Goal: Obtain resource: Obtain resource

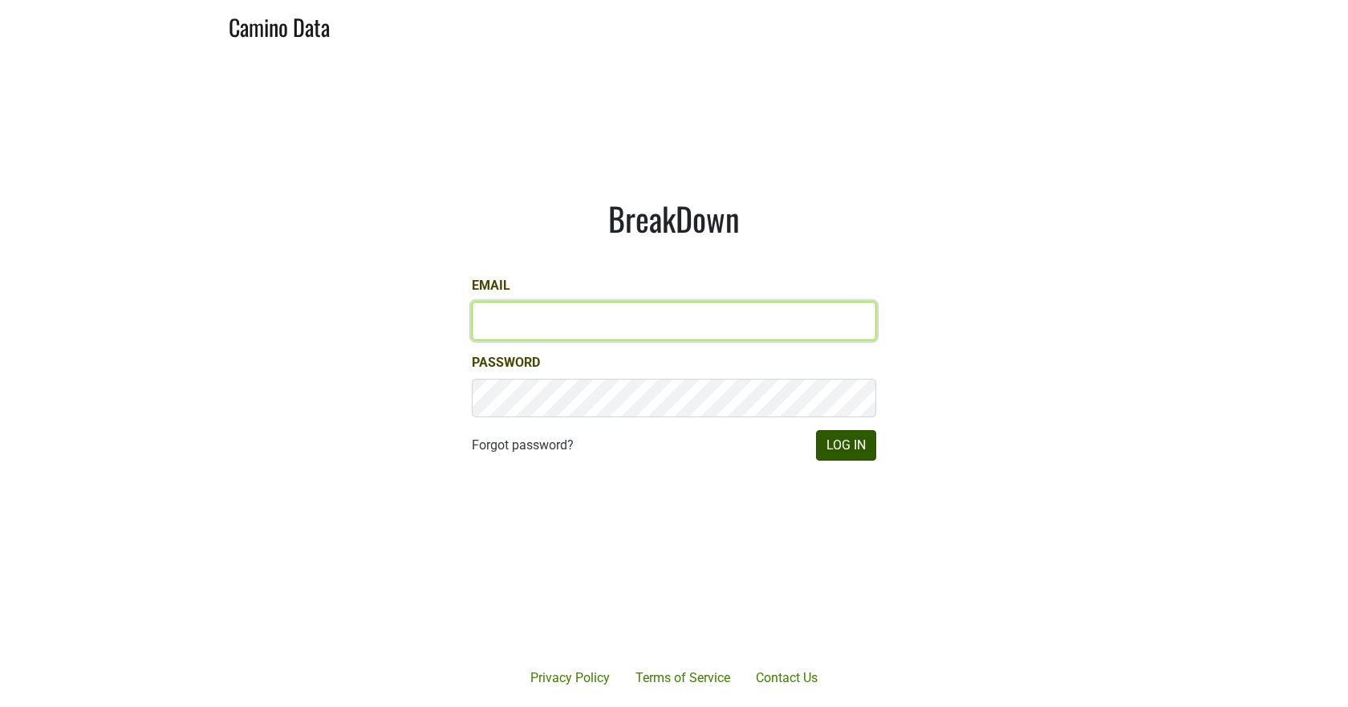
type input "misha@buehlervineyards.com"
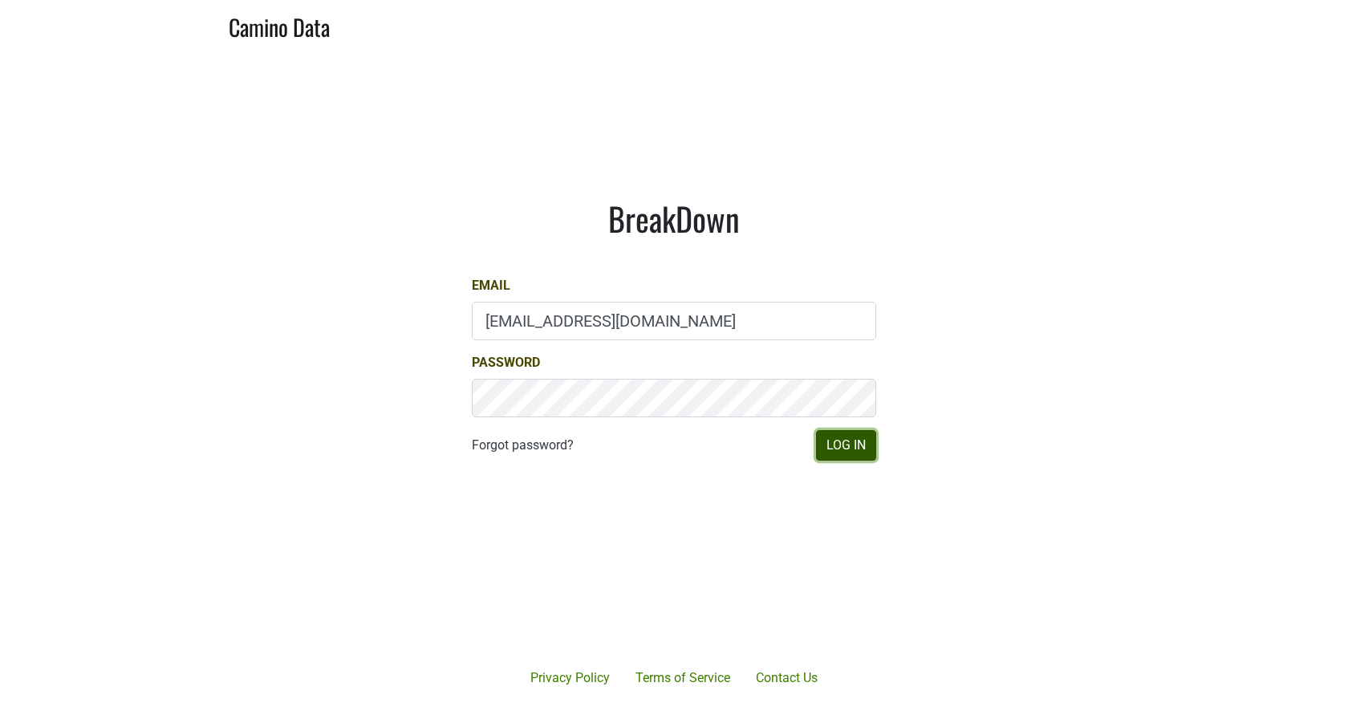
click at [862, 453] on button "Log In" at bounding box center [846, 445] width 60 height 30
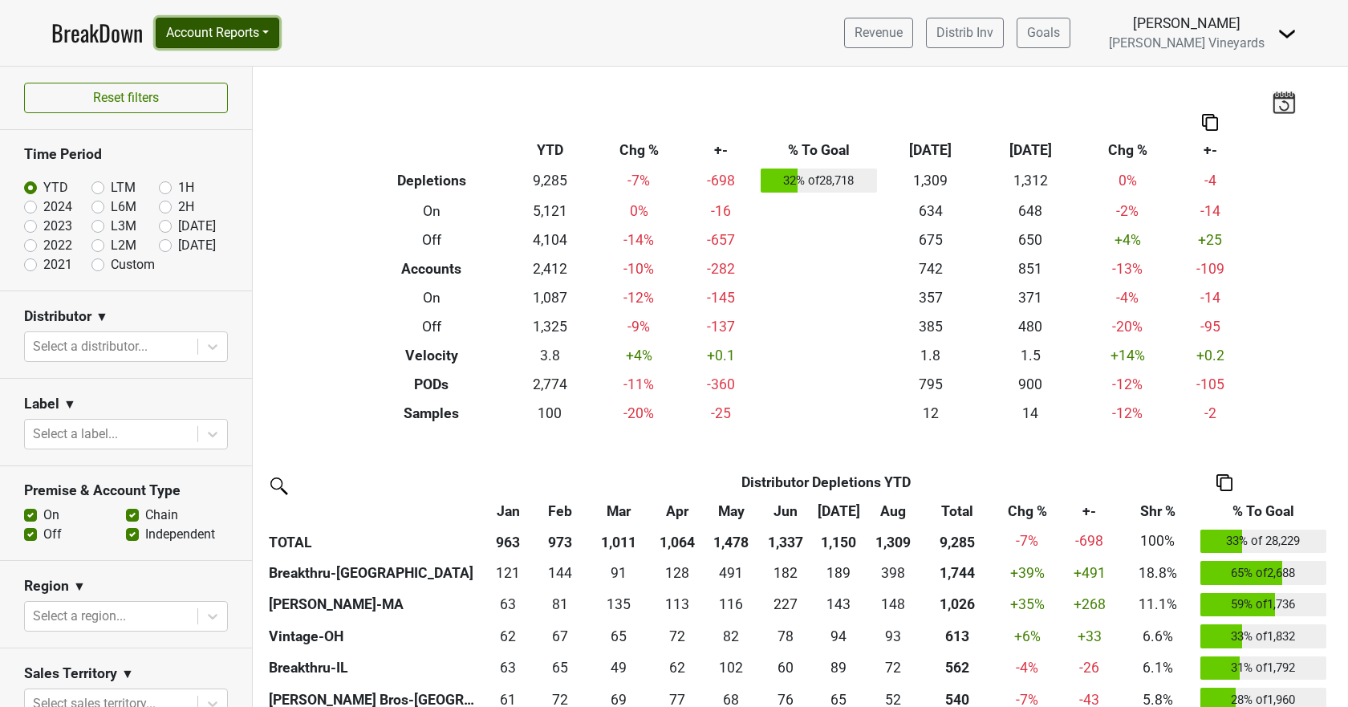
click at [228, 32] on button "Account Reports" at bounding box center [218, 33] width 124 height 30
click at [499, 35] on nav "BreakDown Account Reports SuperRanker Map Award Progress Chain Compliance CRM N…" at bounding box center [674, 33] width 1271 height 66
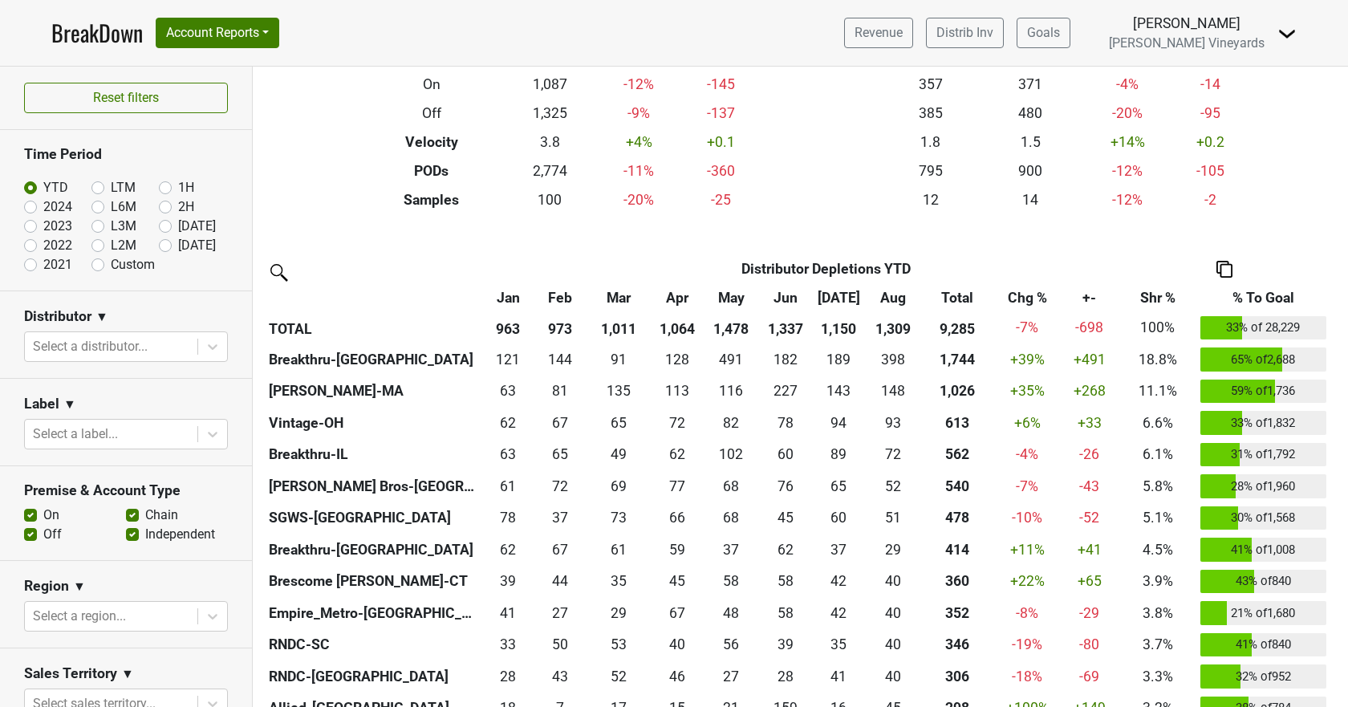
scroll to position [241, 0]
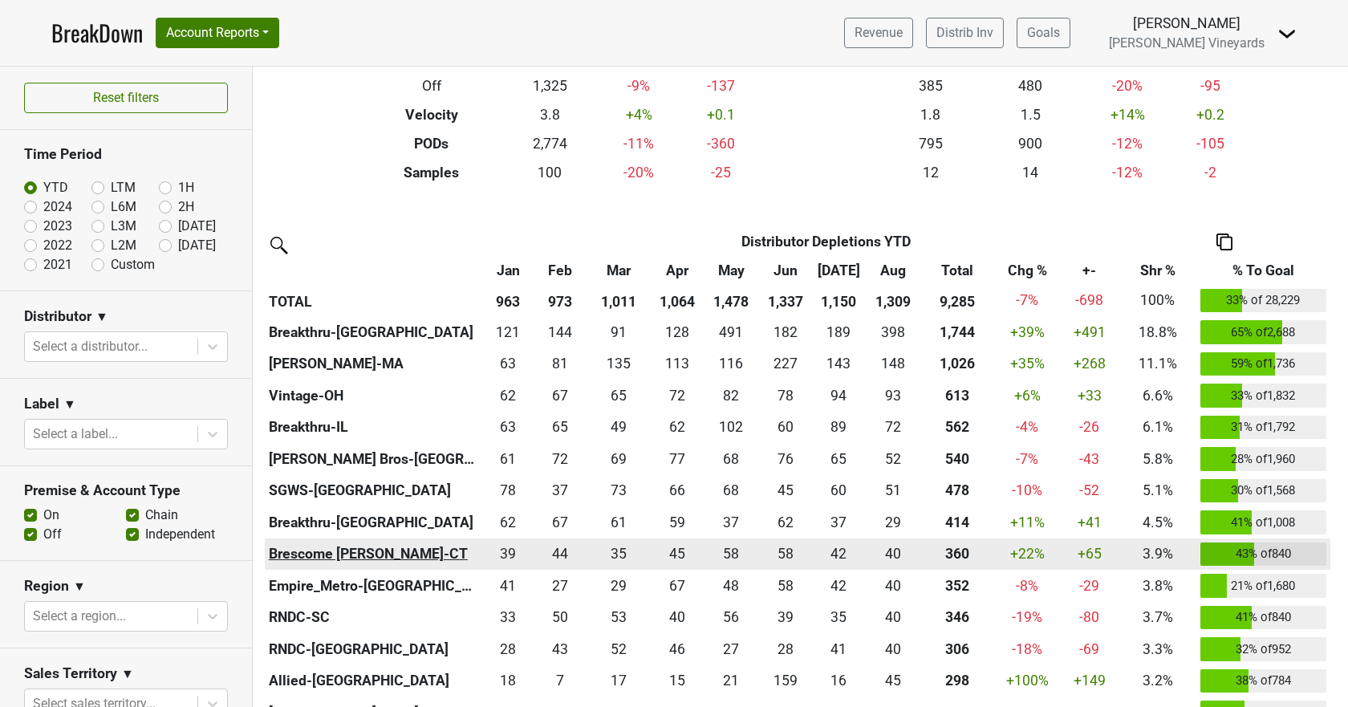
click at [296, 551] on th "Brescome Barton-CT" at bounding box center [373, 554] width 217 height 32
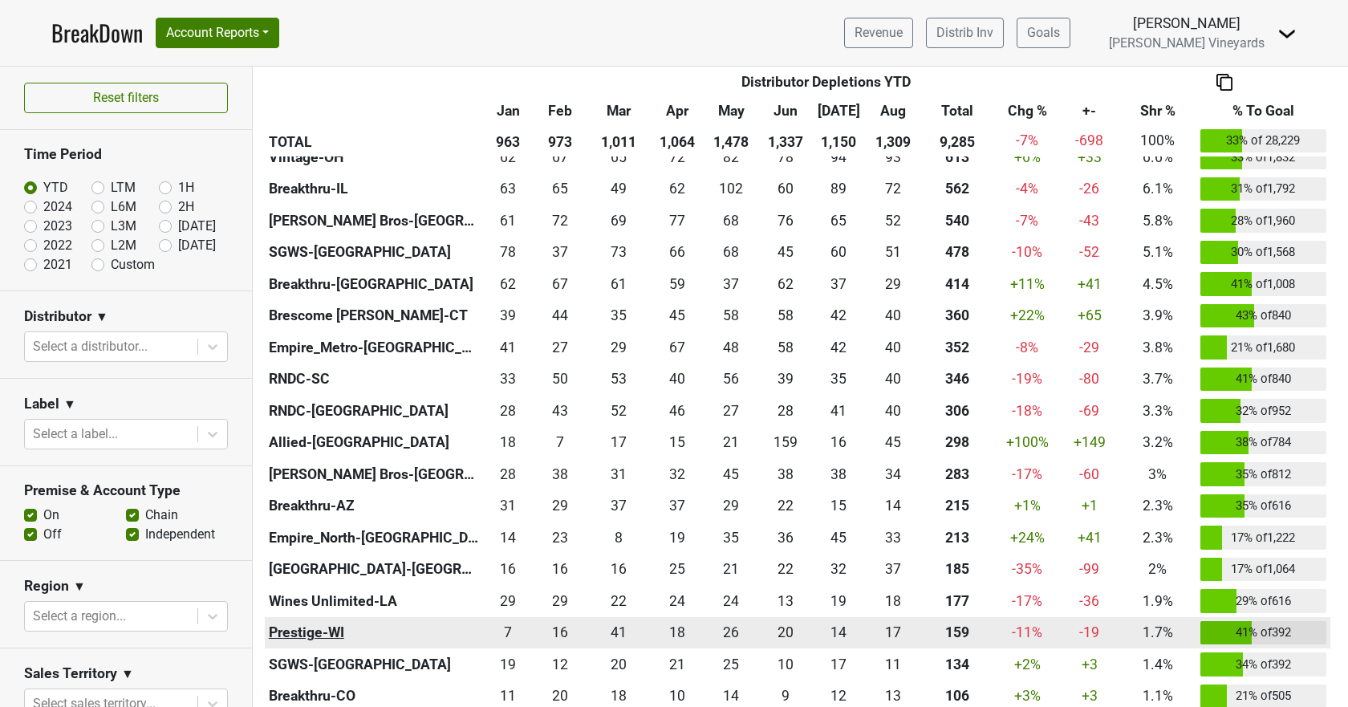
scroll to position [401, 0]
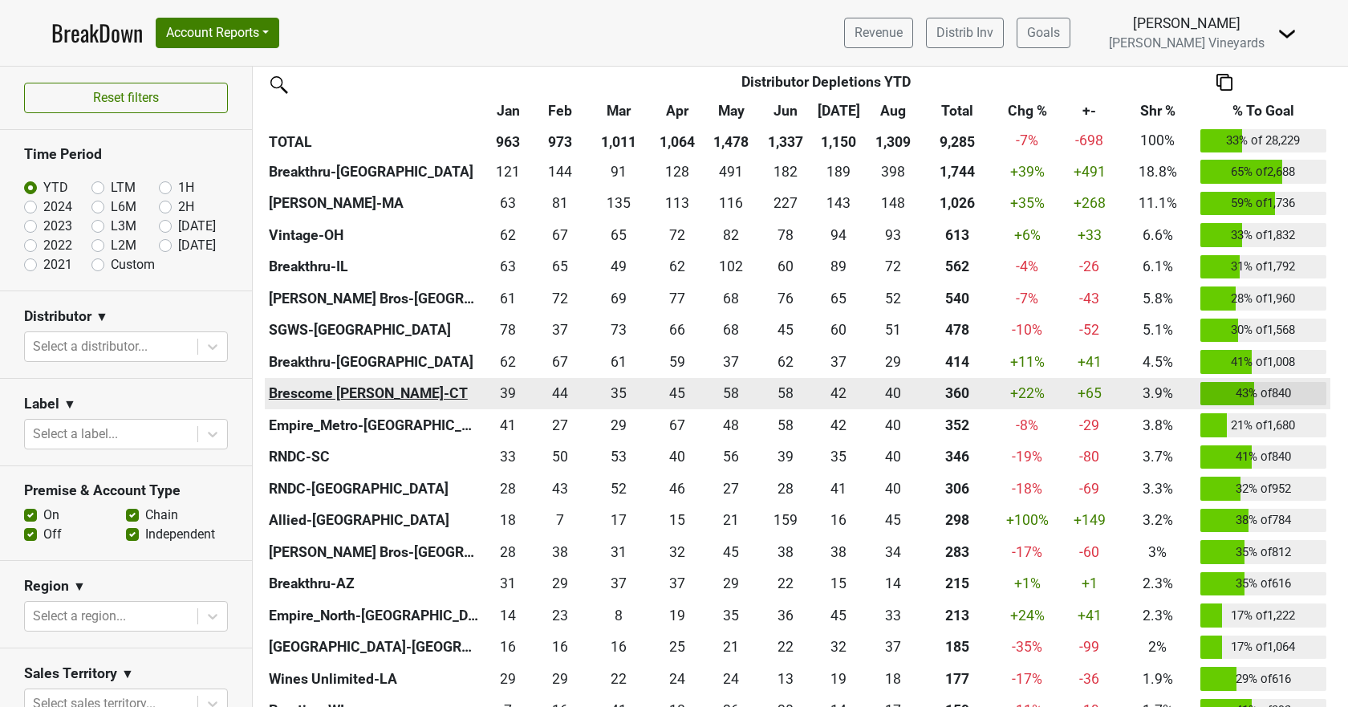
click at [330, 398] on th "Brescome [PERSON_NAME]-CT" at bounding box center [373, 394] width 217 height 32
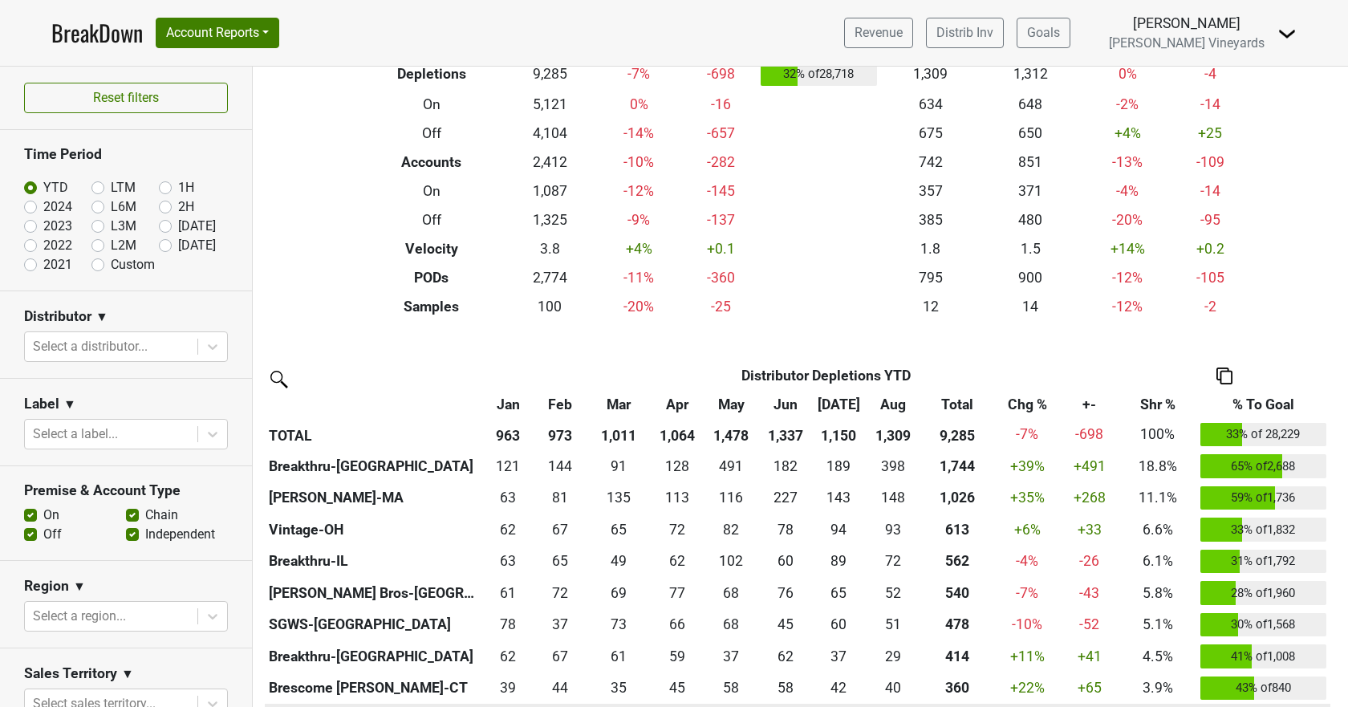
scroll to position [481, 0]
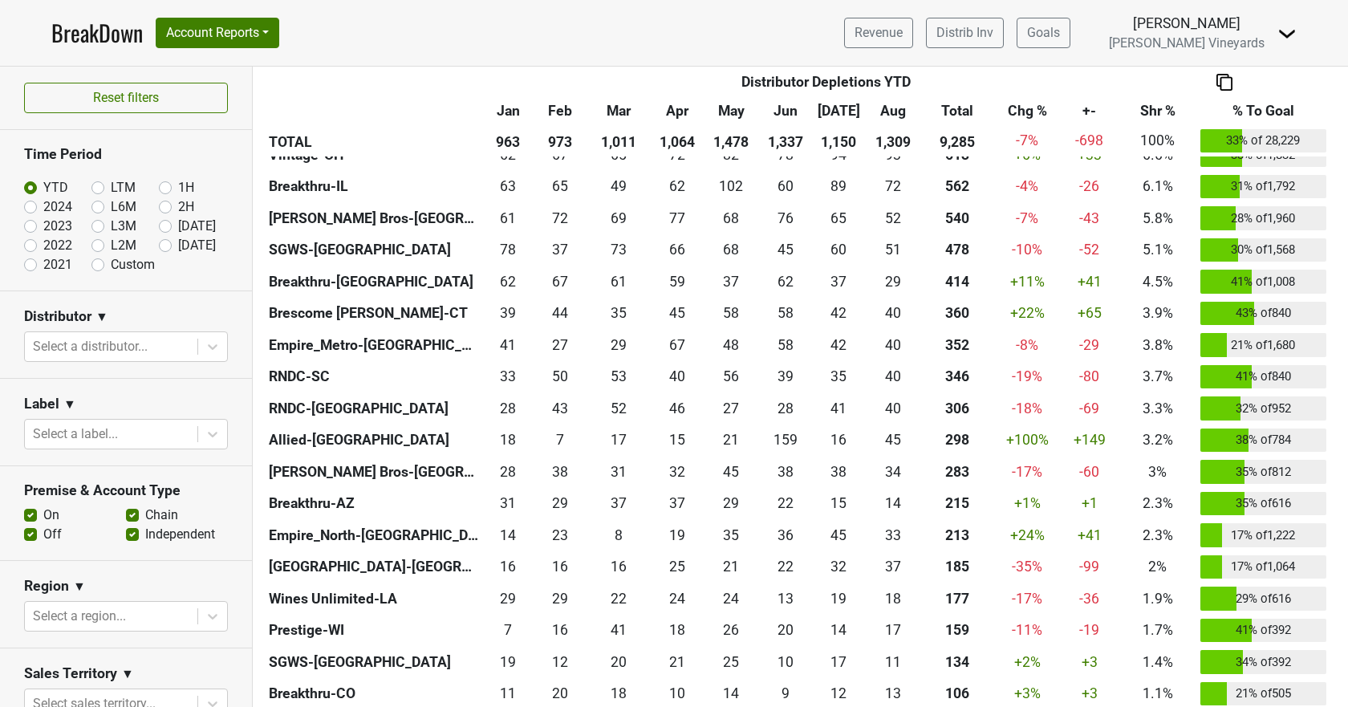
click at [96, 31] on link "BreakDown" at bounding box center [96, 33] width 91 height 34
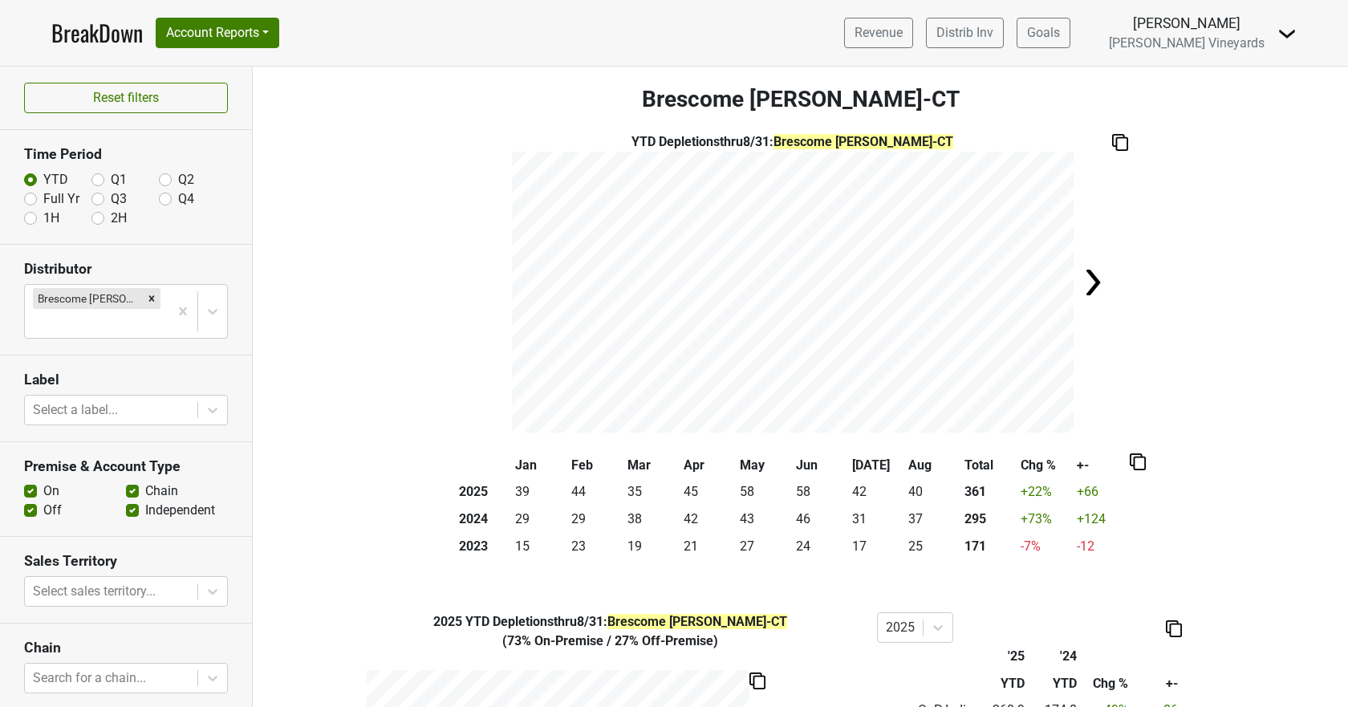
click at [1114, 141] on img at bounding box center [1120, 142] width 16 height 17
click at [1130, 464] on img at bounding box center [1138, 461] width 16 height 17
click at [1132, 408] on div "Copy as Image" at bounding box center [1131, 408] width 80 height 23
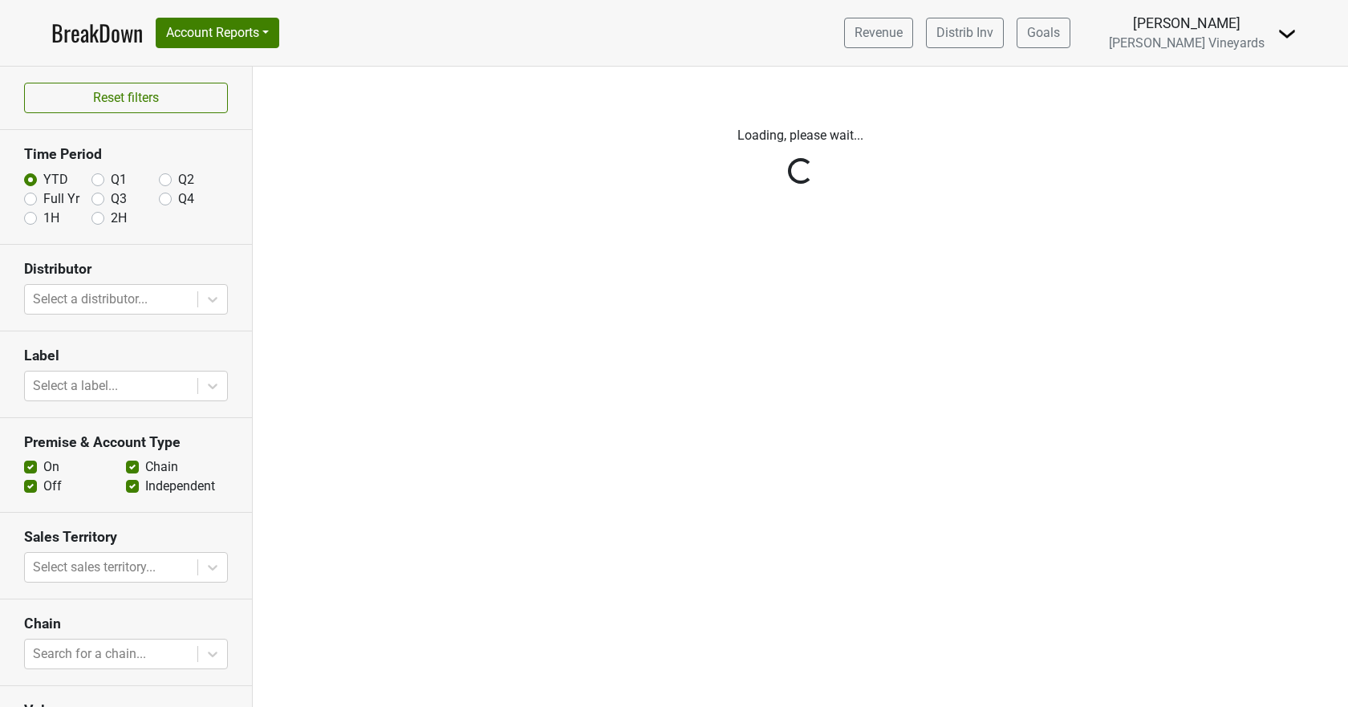
click at [201, 296] on div "Reset filters Time Period YTD Q1 Q2 Full Yr Q3 Q4 1H 2H Distributor Select a di…" at bounding box center [126, 387] width 253 height 640
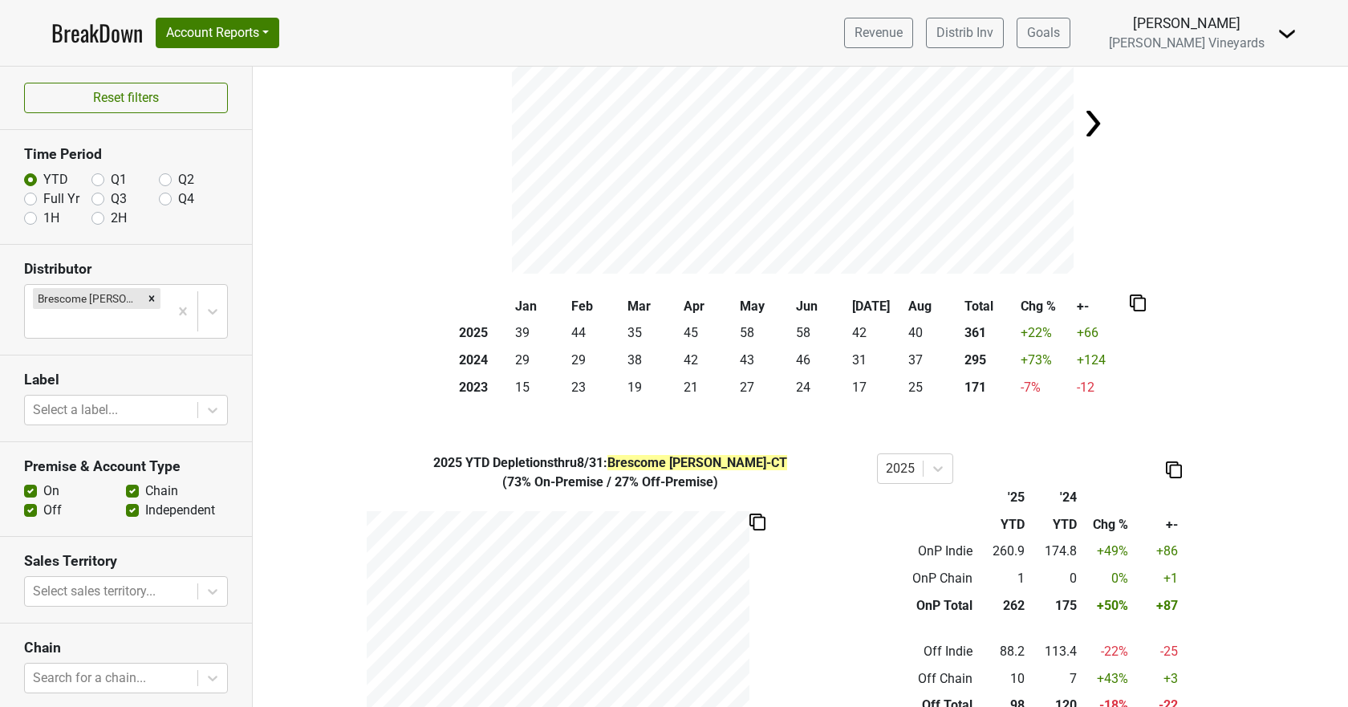
scroll to position [121, 0]
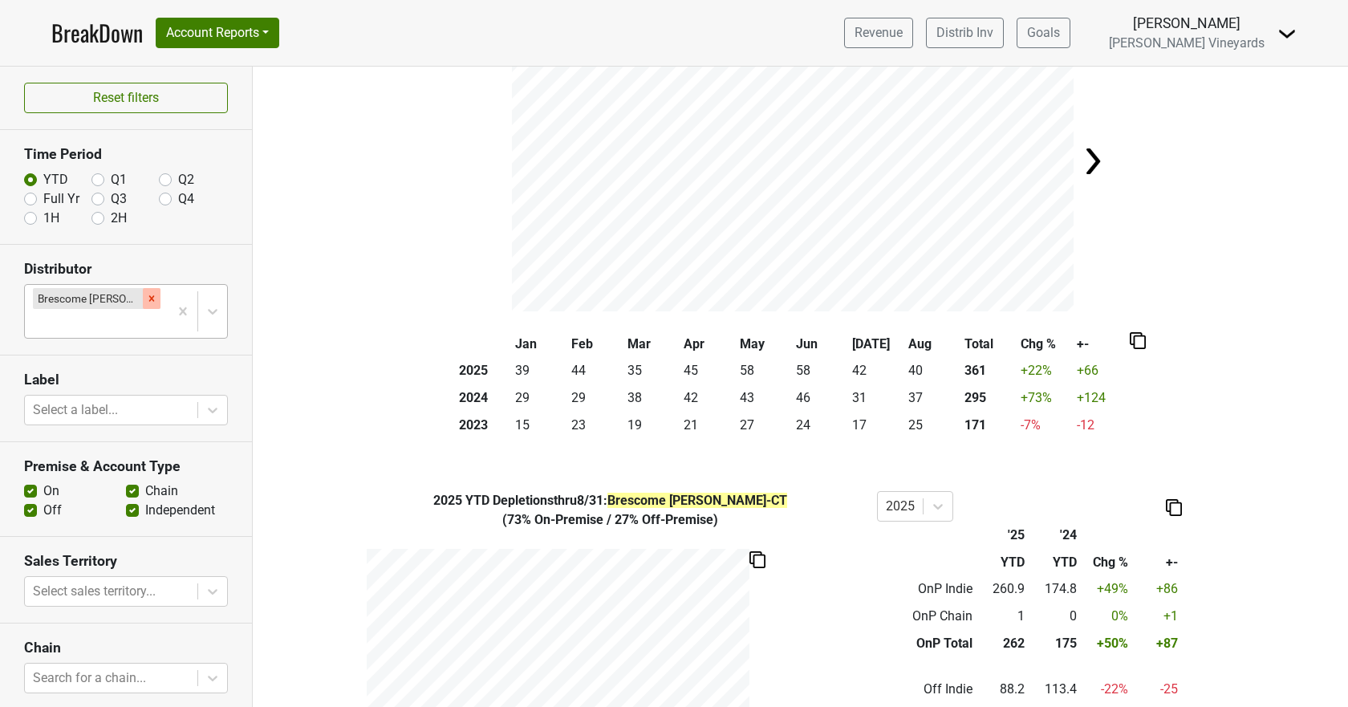
click at [146, 298] on icon "Remove Brescome Barton-CT" at bounding box center [151, 298] width 11 height 11
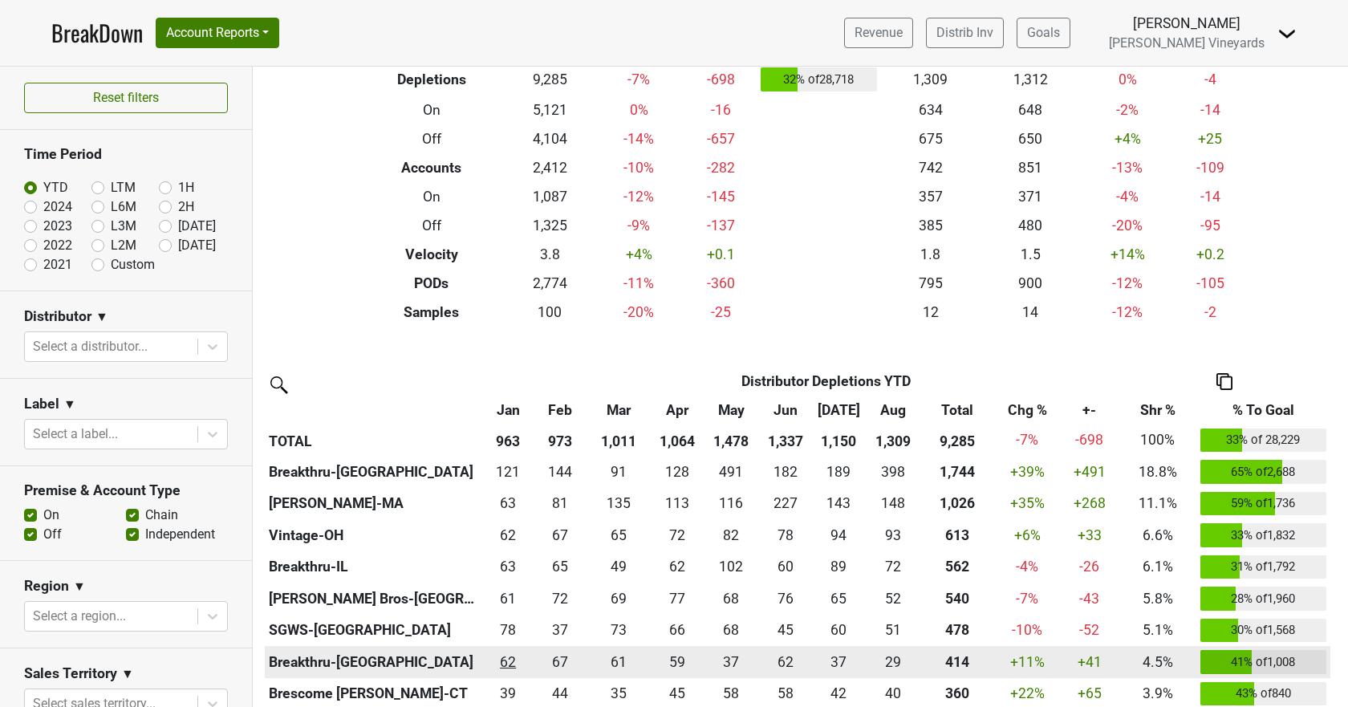
scroll to position [321, 0]
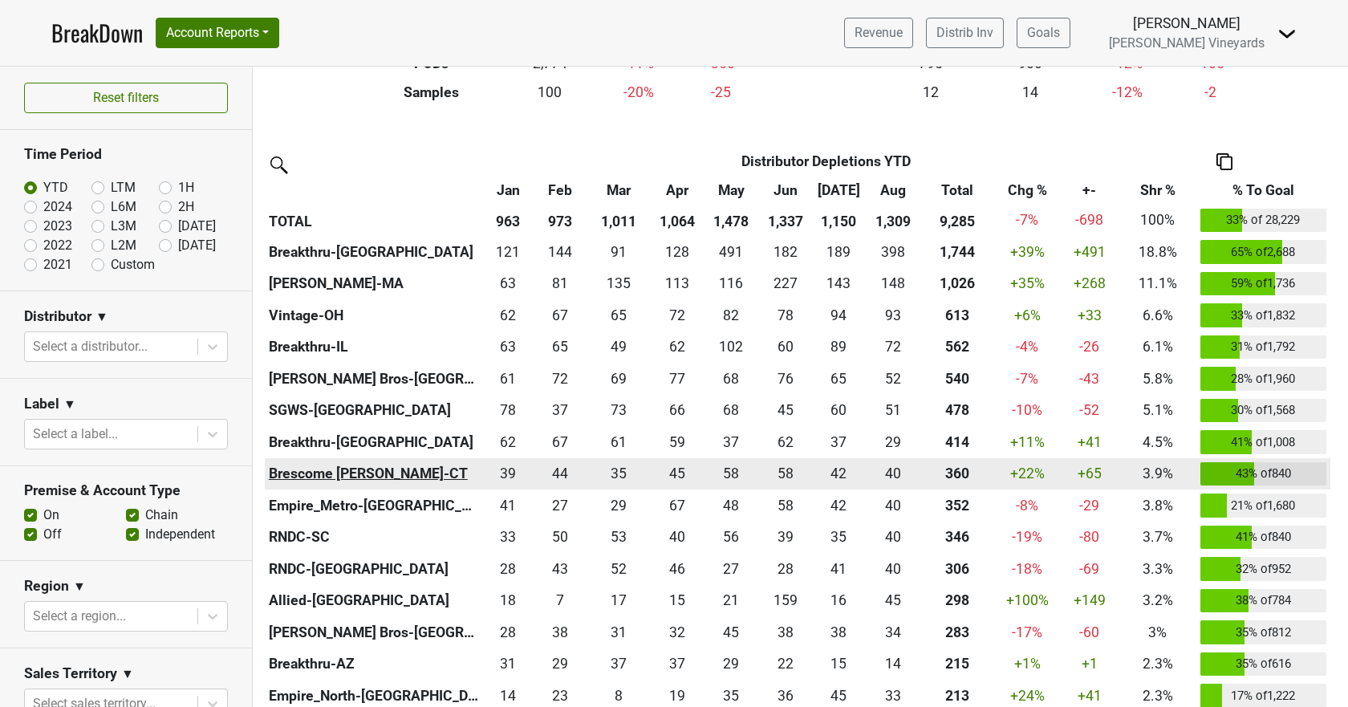
click at [342, 469] on th "Brescome [PERSON_NAME]-CT" at bounding box center [373, 474] width 217 height 32
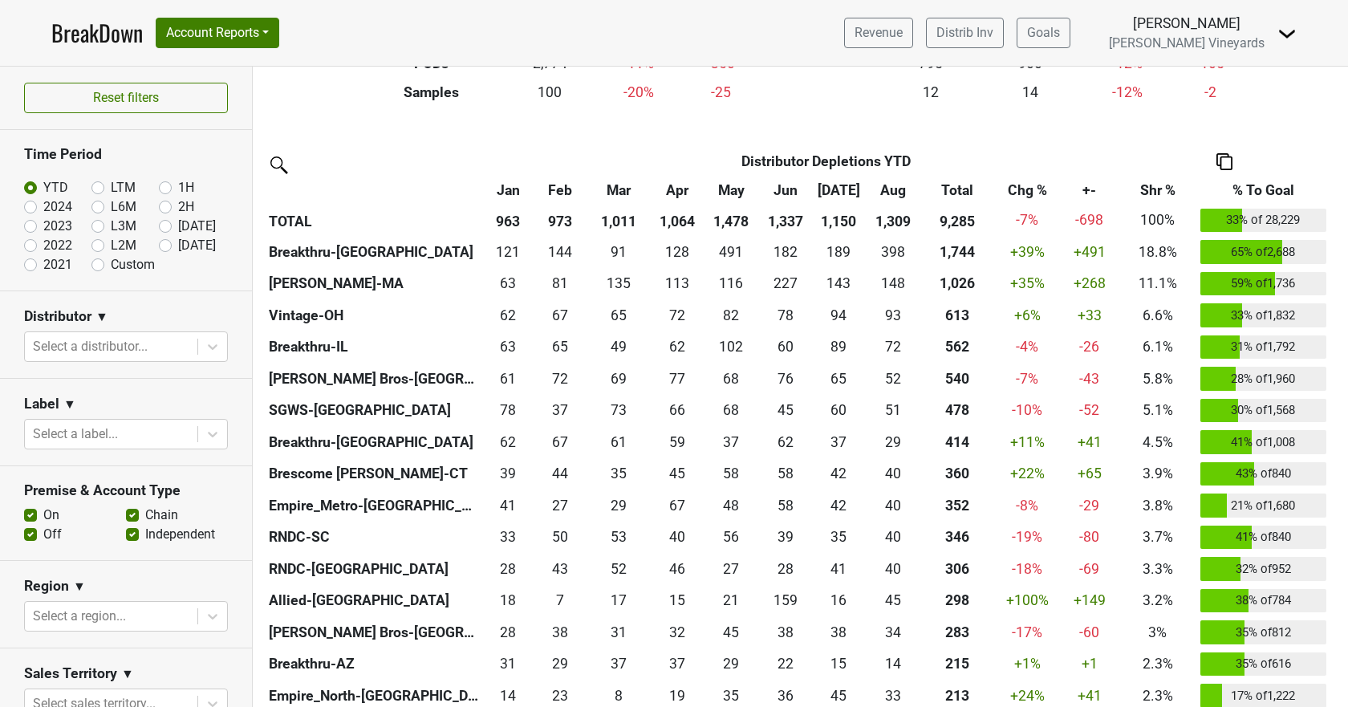
click at [87, 41] on link "BreakDown" at bounding box center [96, 33] width 91 height 34
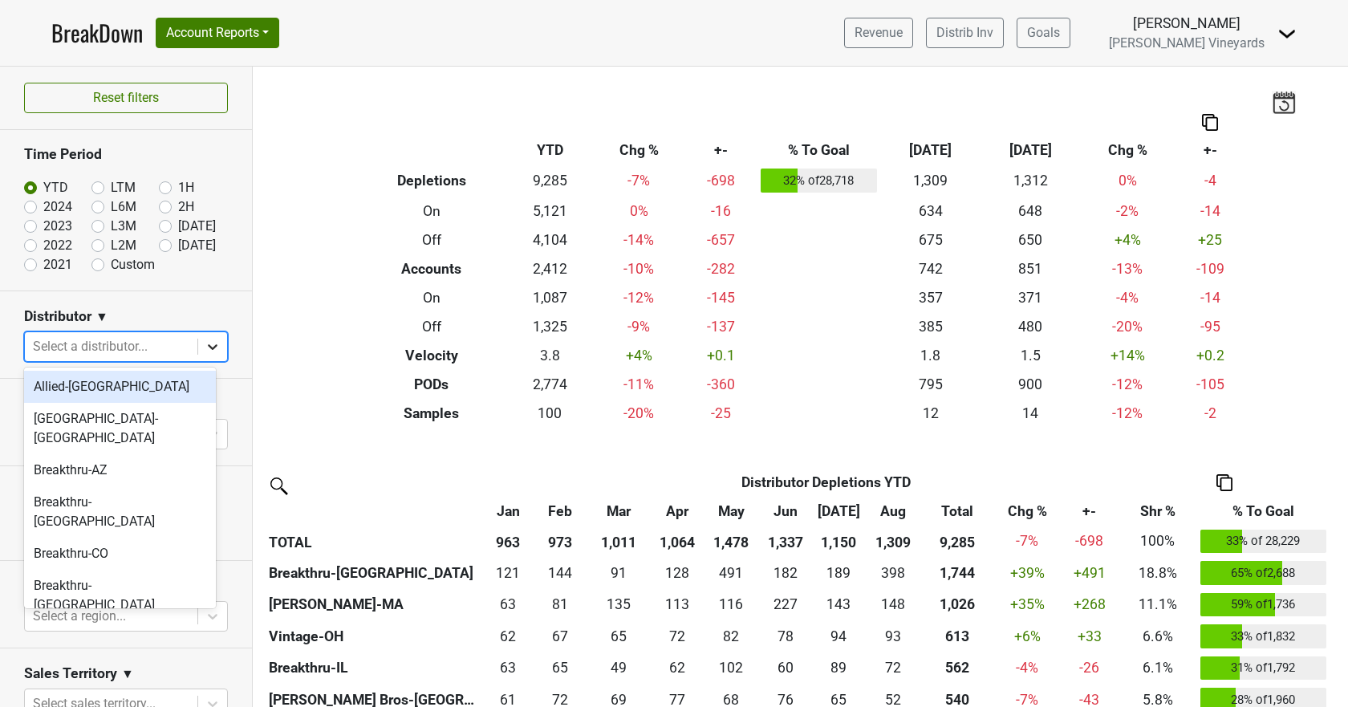
click at [205, 339] on icon at bounding box center [213, 347] width 16 height 16
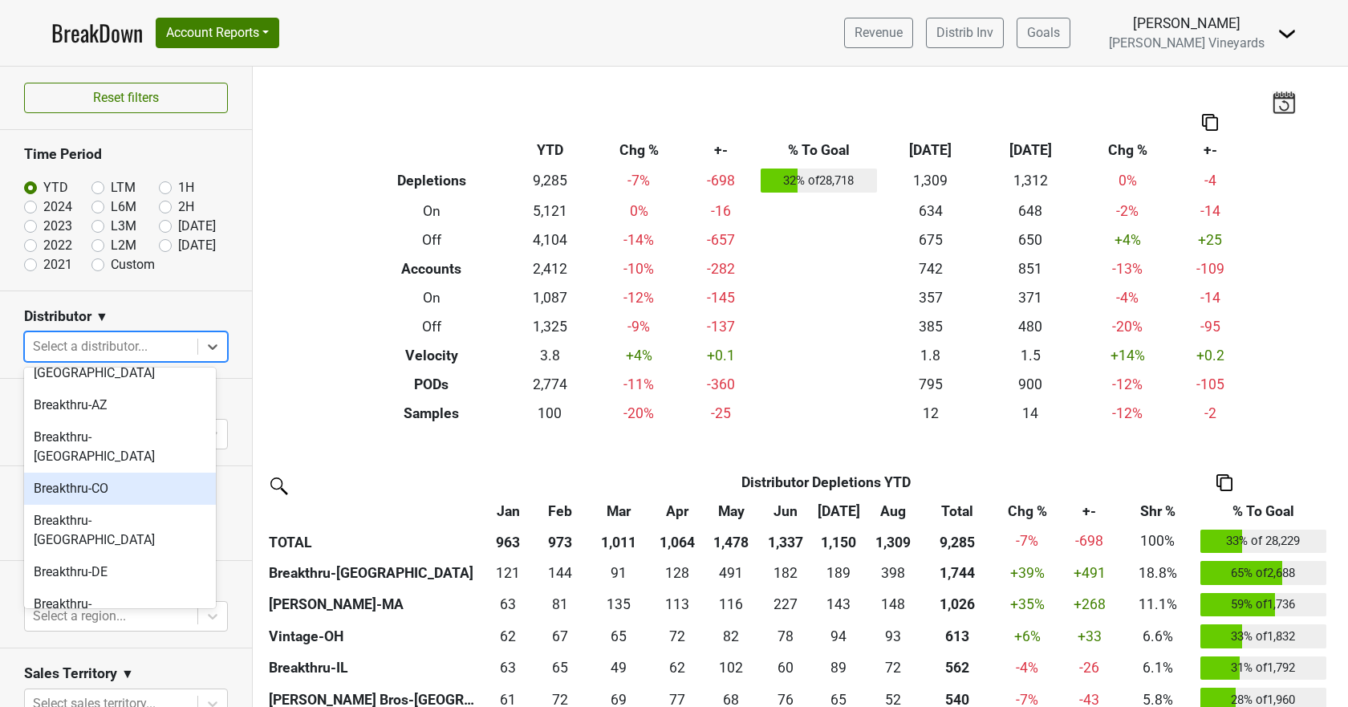
scroll to position [321, 0]
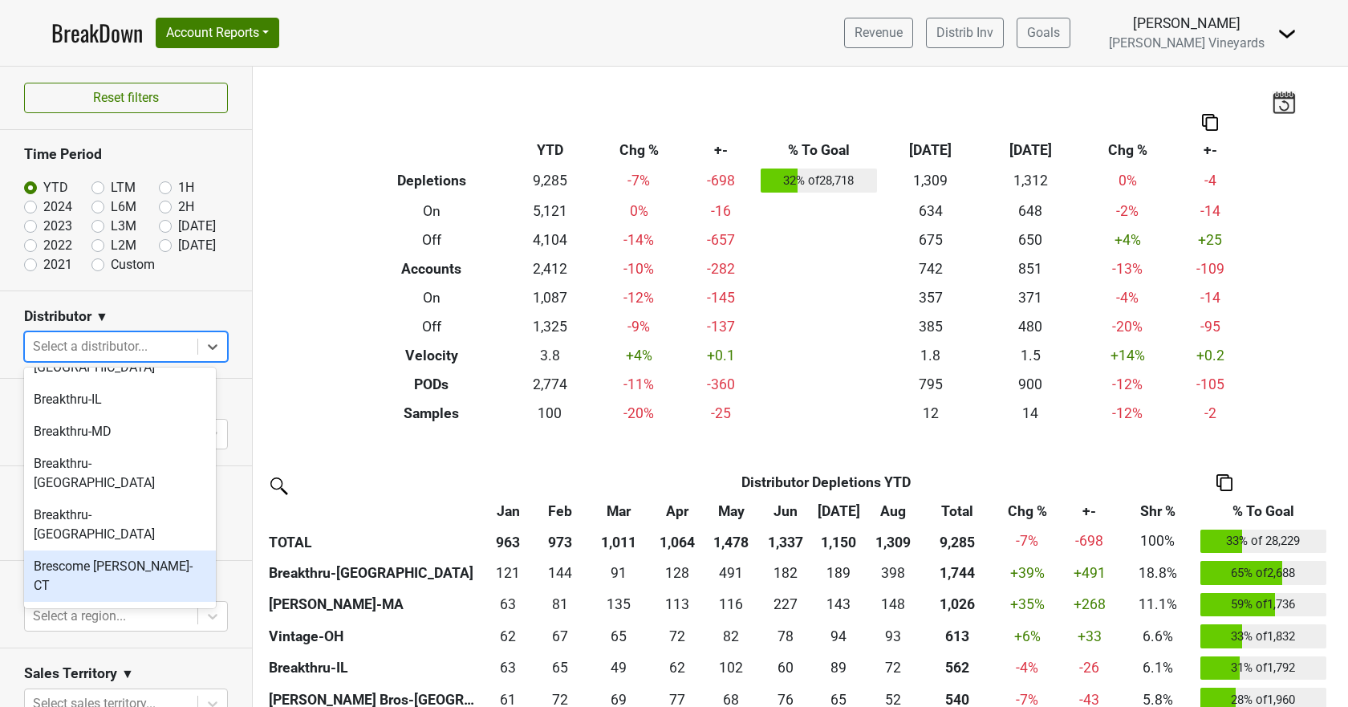
click at [90, 550] on div "Brescome [PERSON_NAME]-CT" at bounding box center [120, 575] width 192 height 51
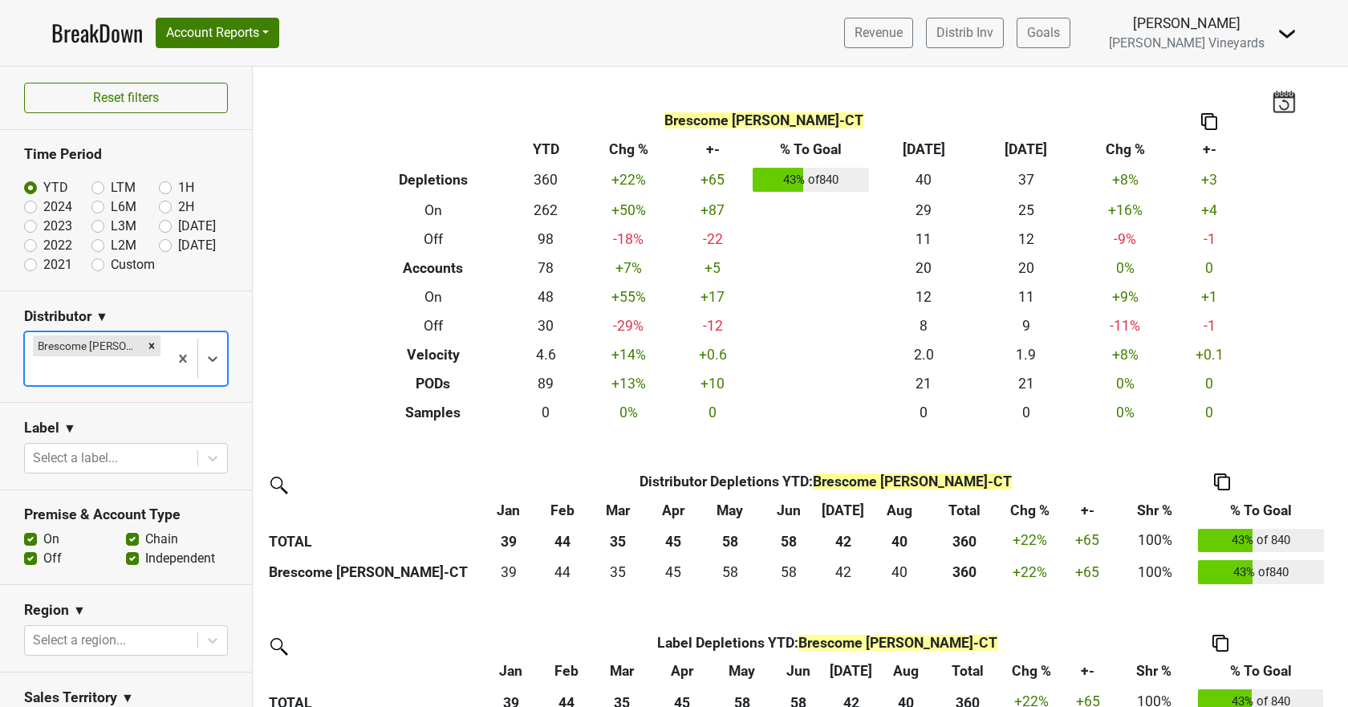
scroll to position [0, 0]
click at [1220, 481] on img at bounding box center [1222, 482] width 16 height 17
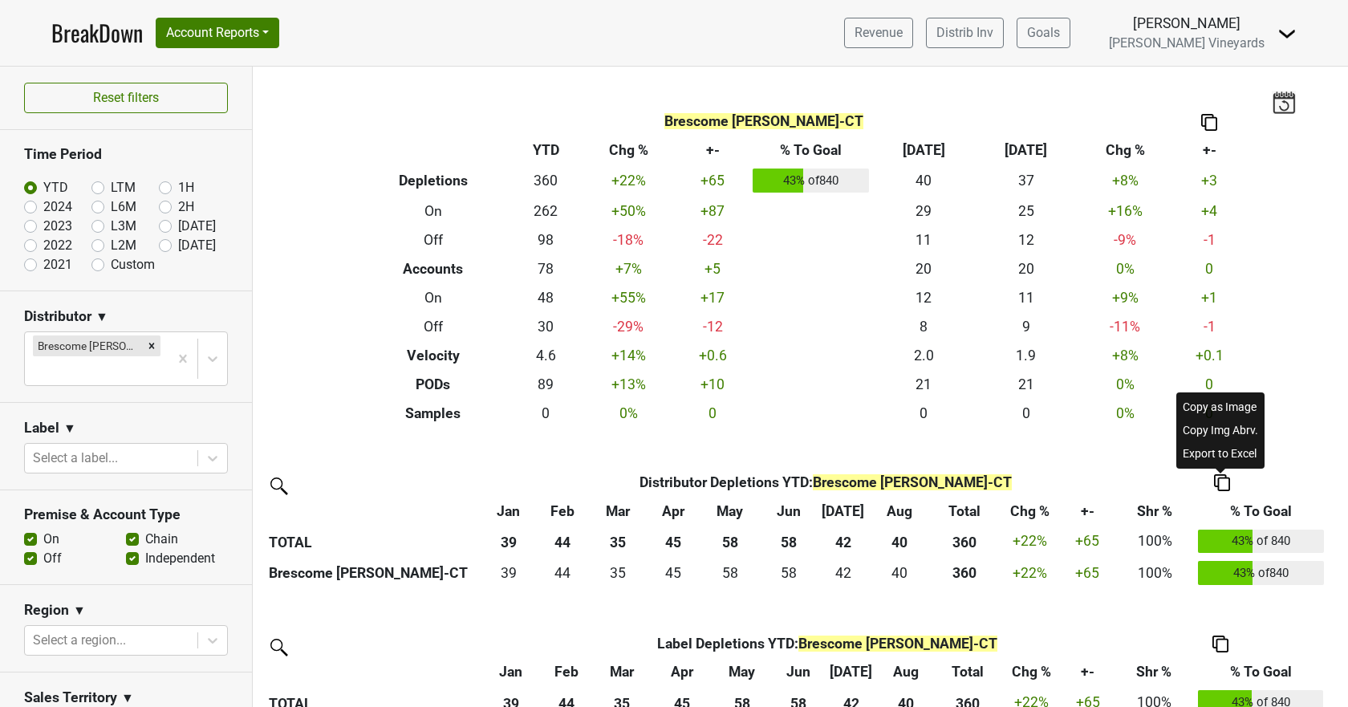
click at [1204, 412] on div "Copy as Image" at bounding box center [1220, 407] width 82 height 23
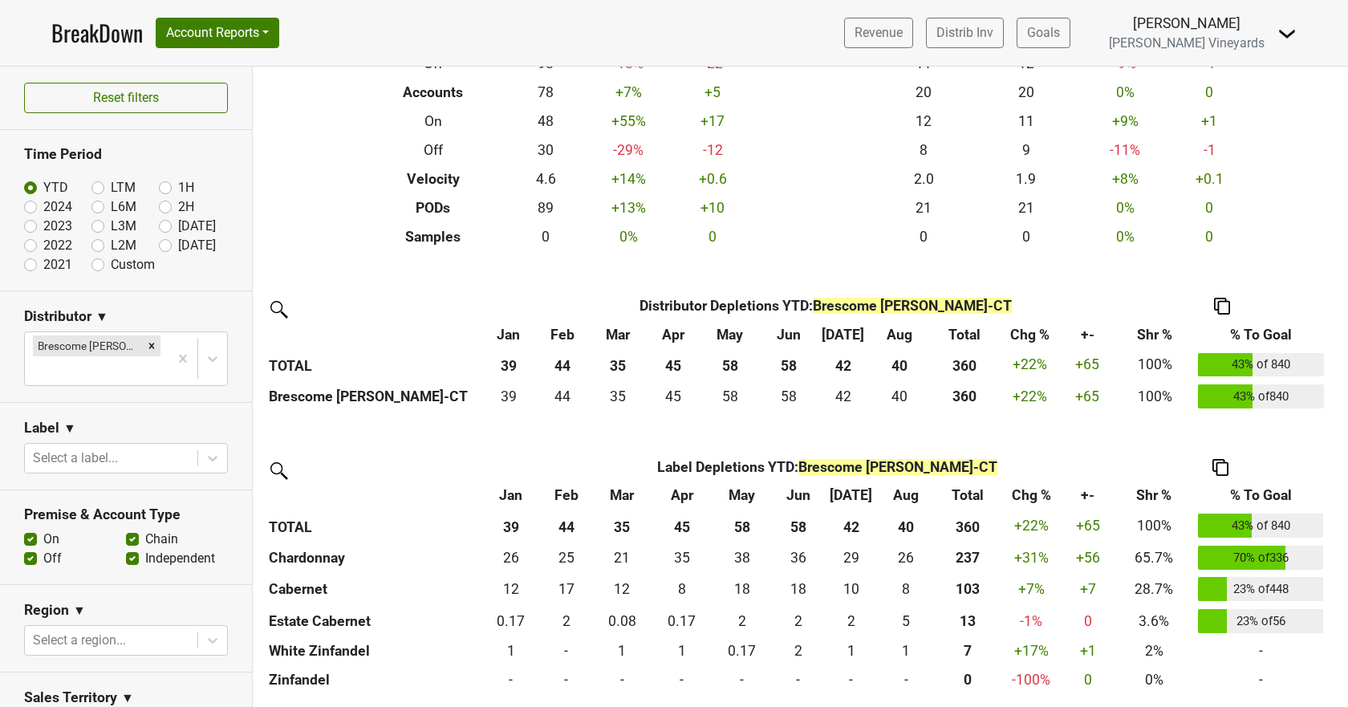
click at [1224, 463] on img at bounding box center [1220, 467] width 16 height 17
click at [1223, 398] on div "Copy as Image" at bounding box center [1219, 391] width 82 height 23
click at [191, 39] on button "Account Reports" at bounding box center [218, 33] width 124 height 30
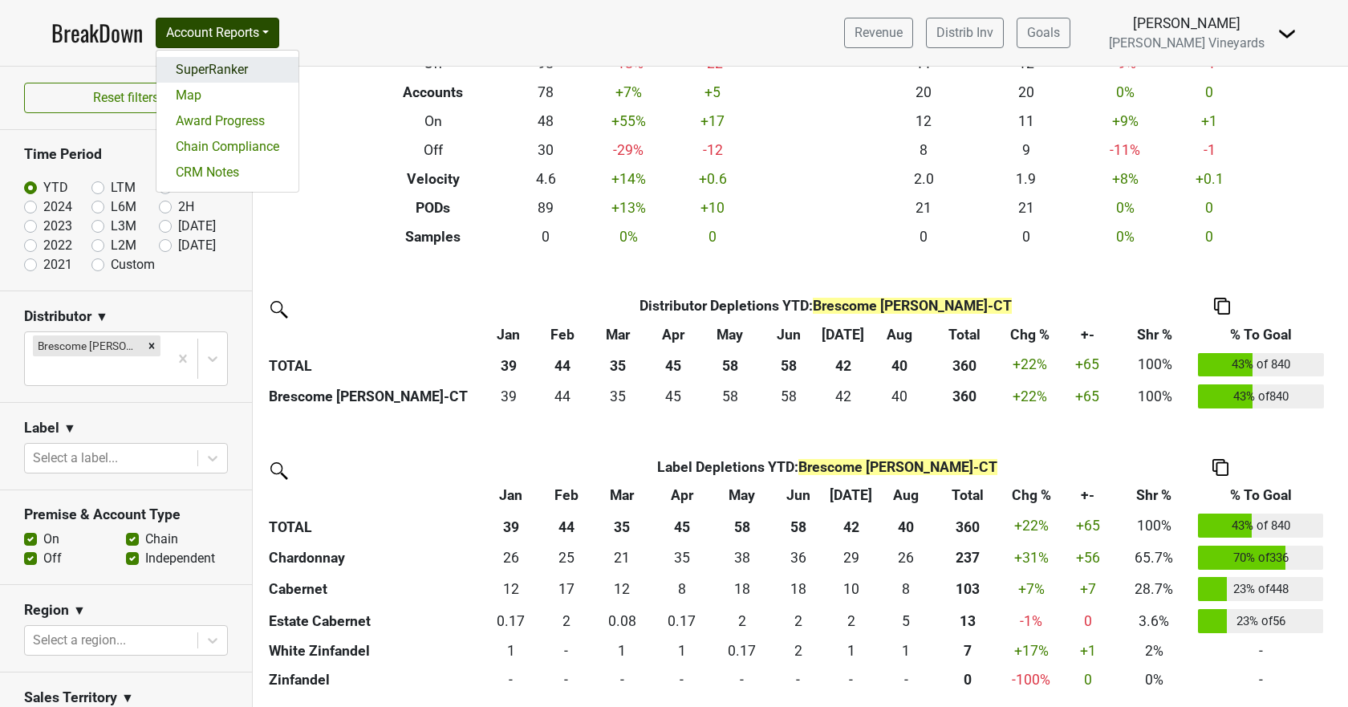
click at [188, 70] on link "SuperRanker" at bounding box center [227, 70] width 142 height 26
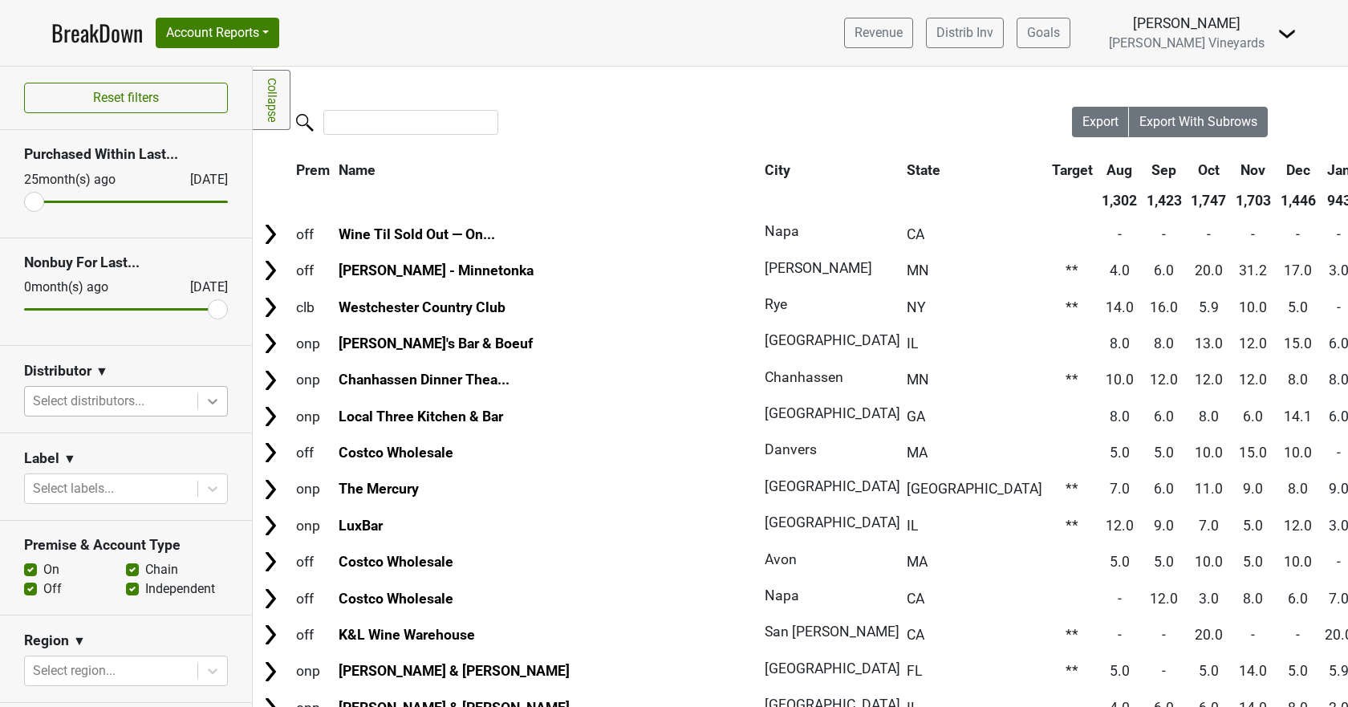
click at [209, 402] on div at bounding box center [212, 401] width 29 height 29
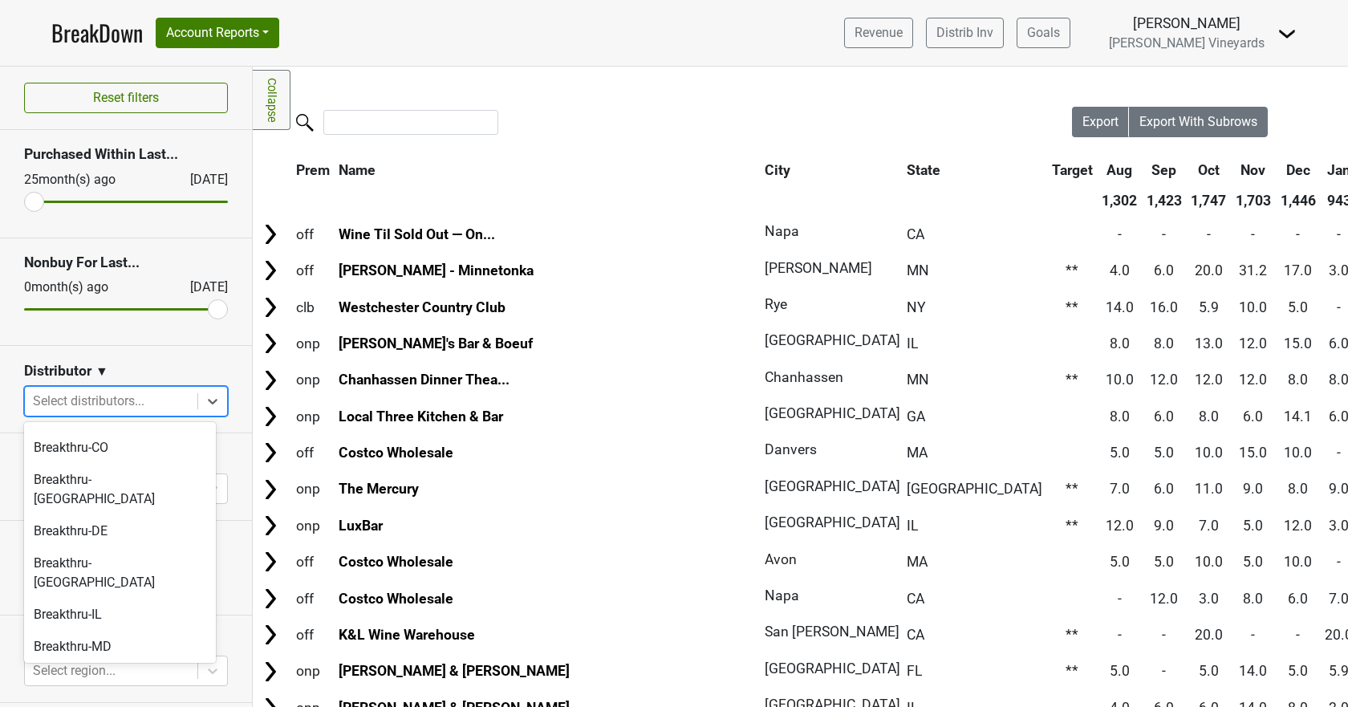
scroll to position [241, 0]
click at [89, 685] on div "Brescome Barton-CT" at bounding box center [120, 710] width 192 height 51
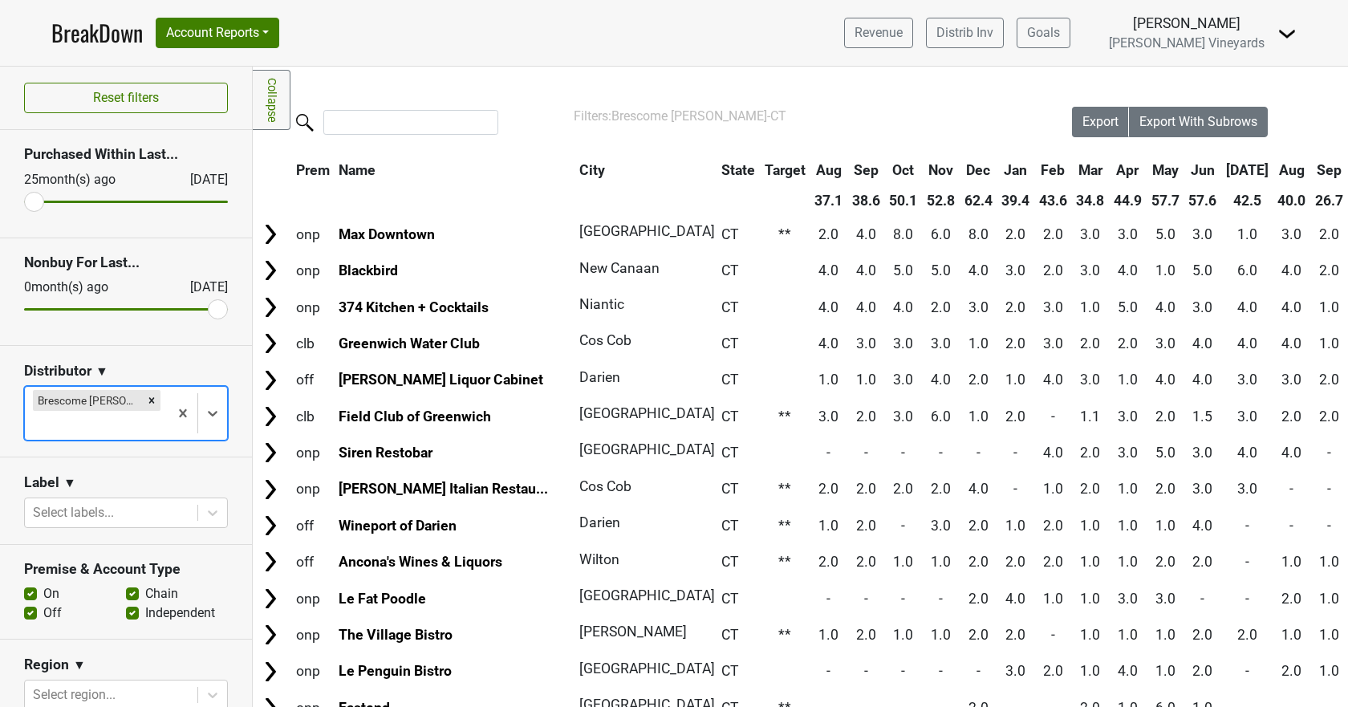
click at [1311, 168] on th "Sep" at bounding box center [1329, 170] width 36 height 29
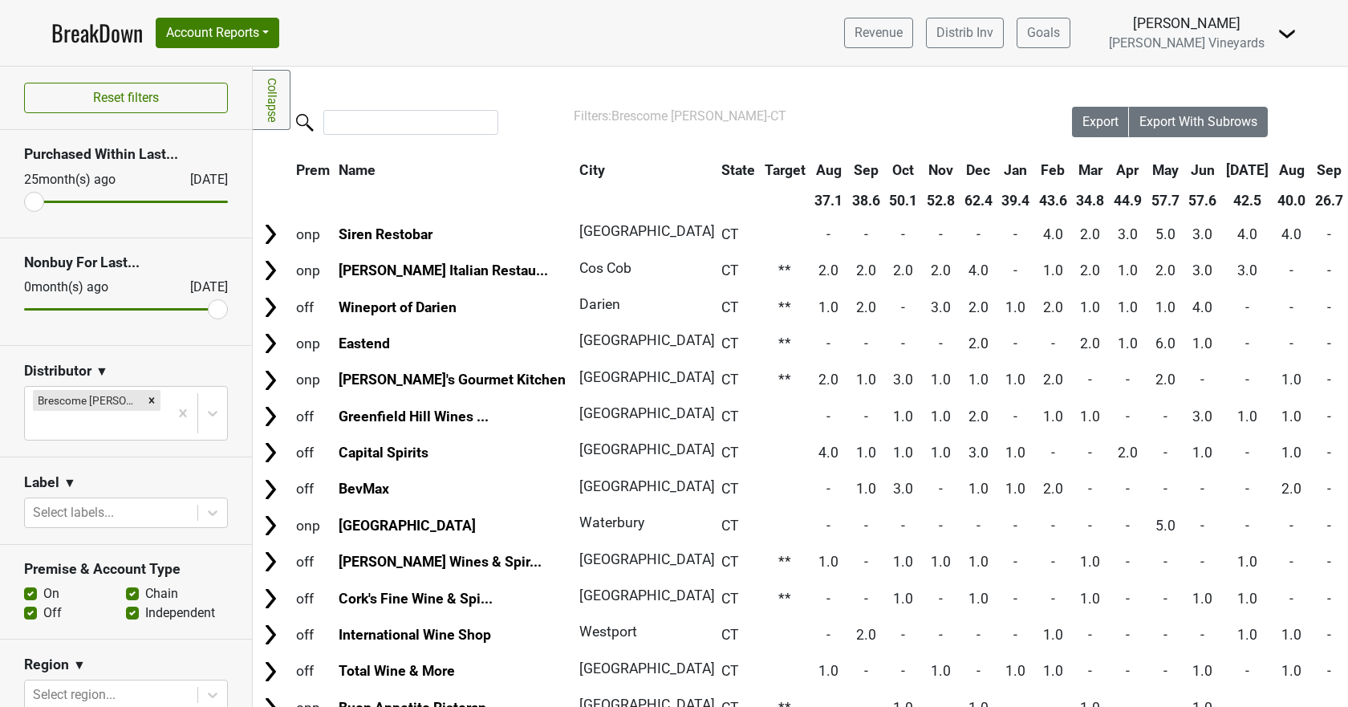
click at [1311, 168] on th "Sep" at bounding box center [1329, 170] width 36 height 29
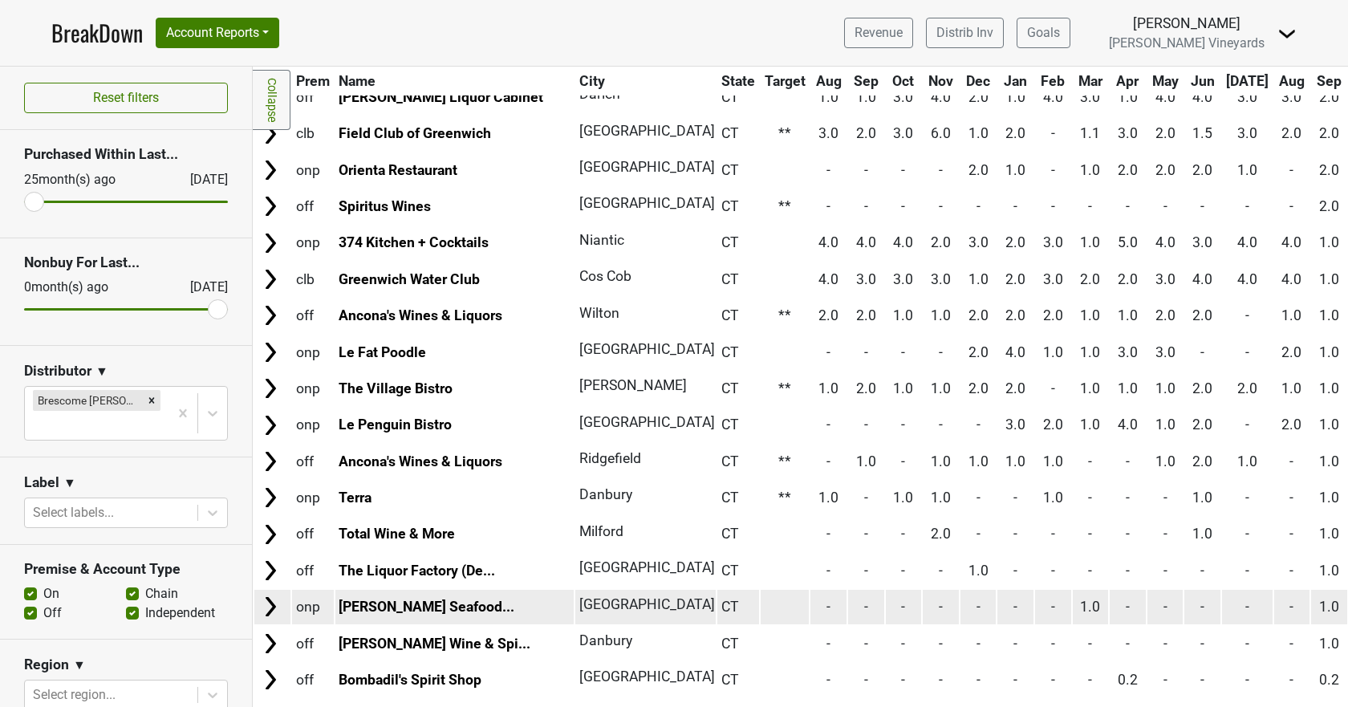
scroll to position [0, 0]
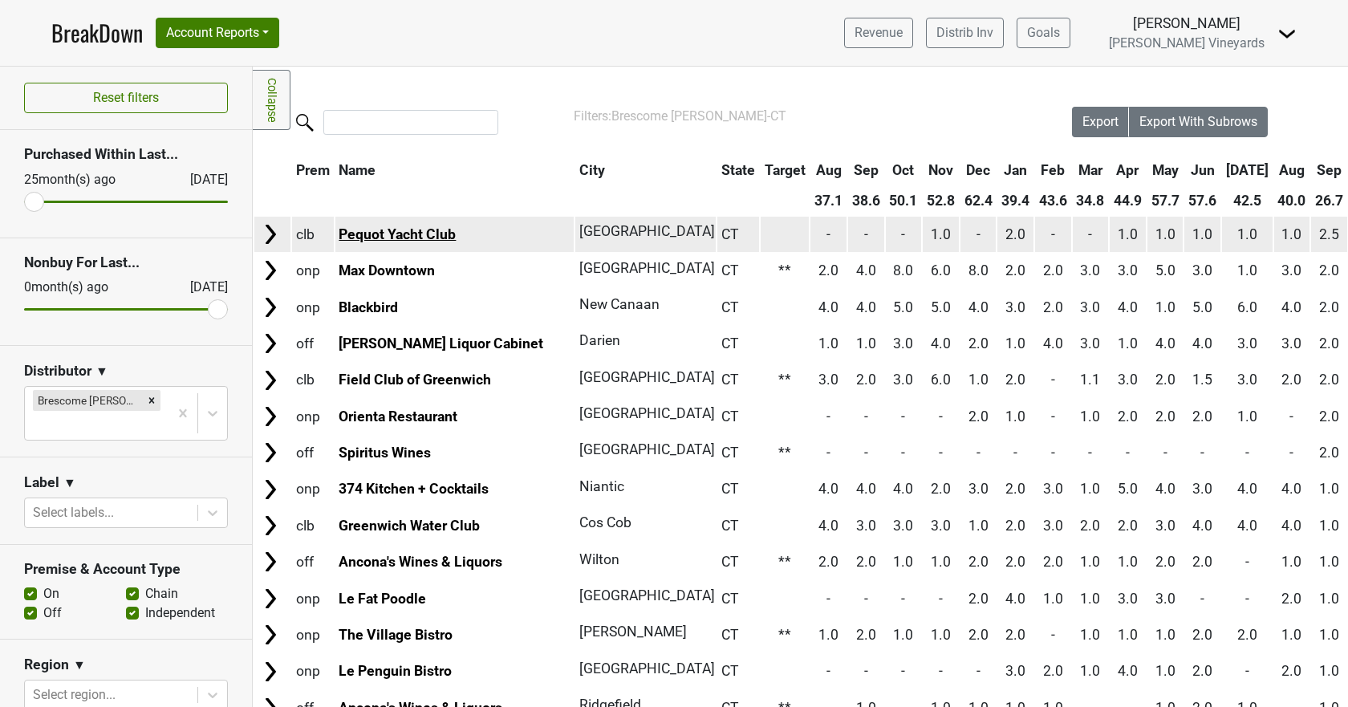
click at [375, 233] on link "Pequot Yacht Club" at bounding box center [397, 234] width 117 height 16
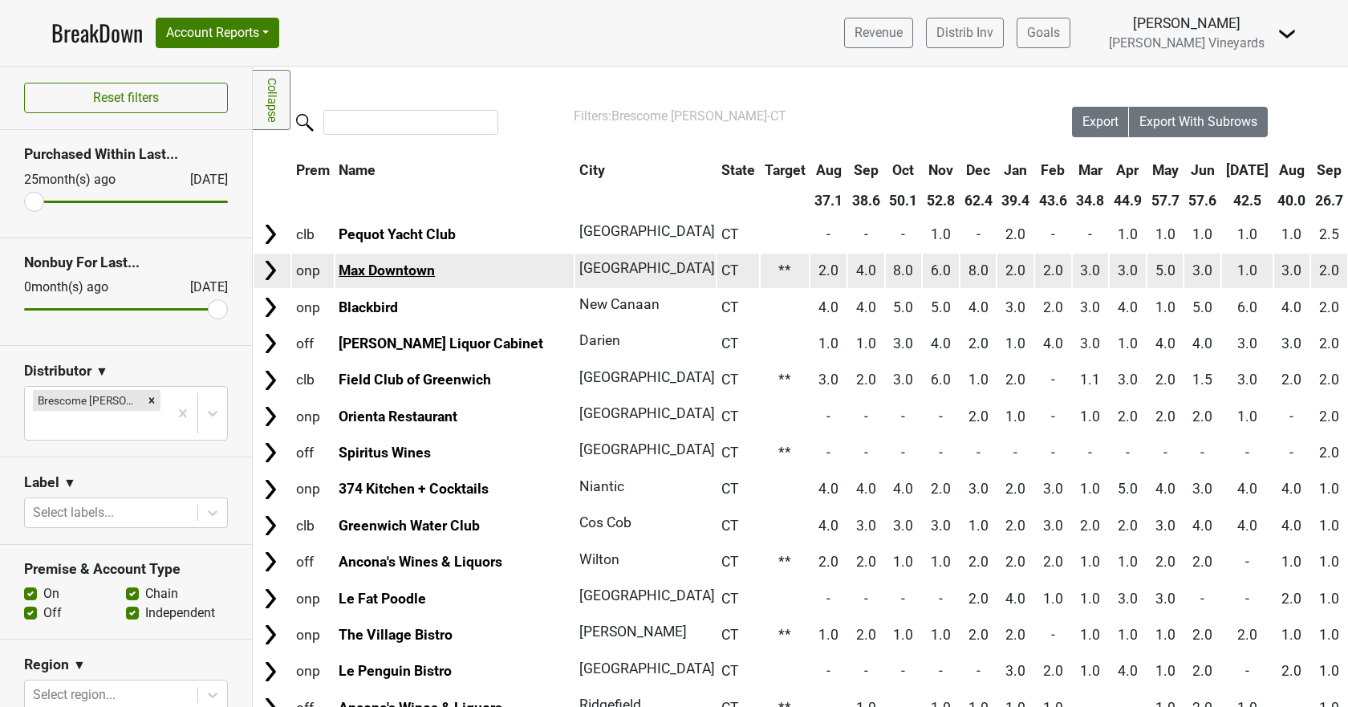
click at [396, 268] on link "Max Downtown" at bounding box center [387, 270] width 96 height 16
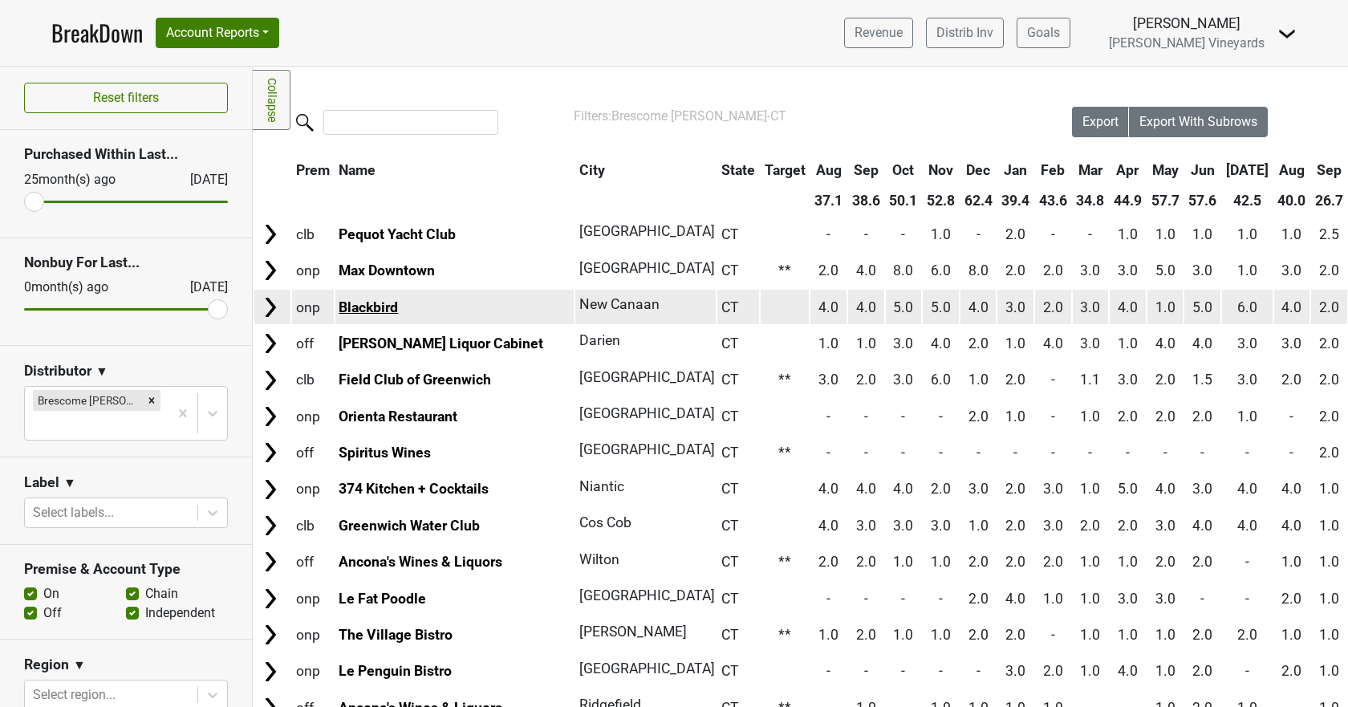
click at [390, 302] on link "Blackbird" at bounding box center [368, 307] width 59 height 16
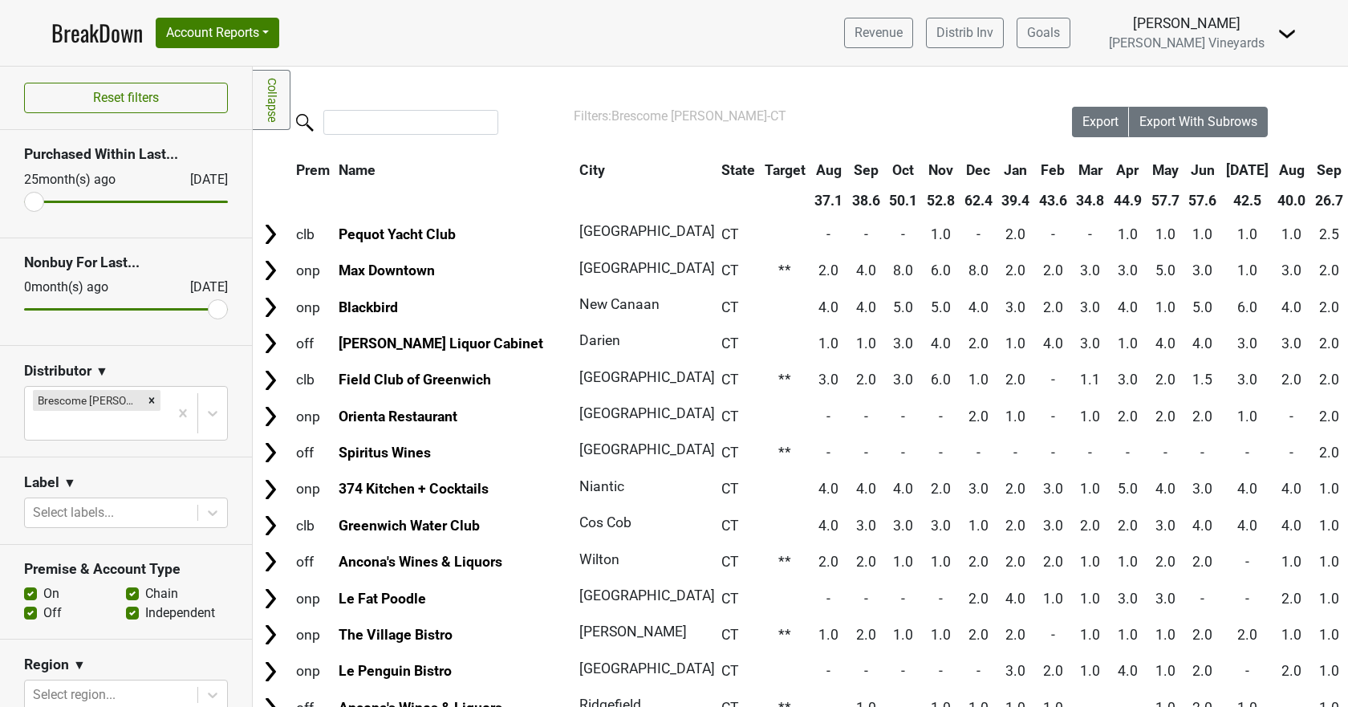
click at [95, 30] on link "BreakDown" at bounding box center [96, 33] width 91 height 34
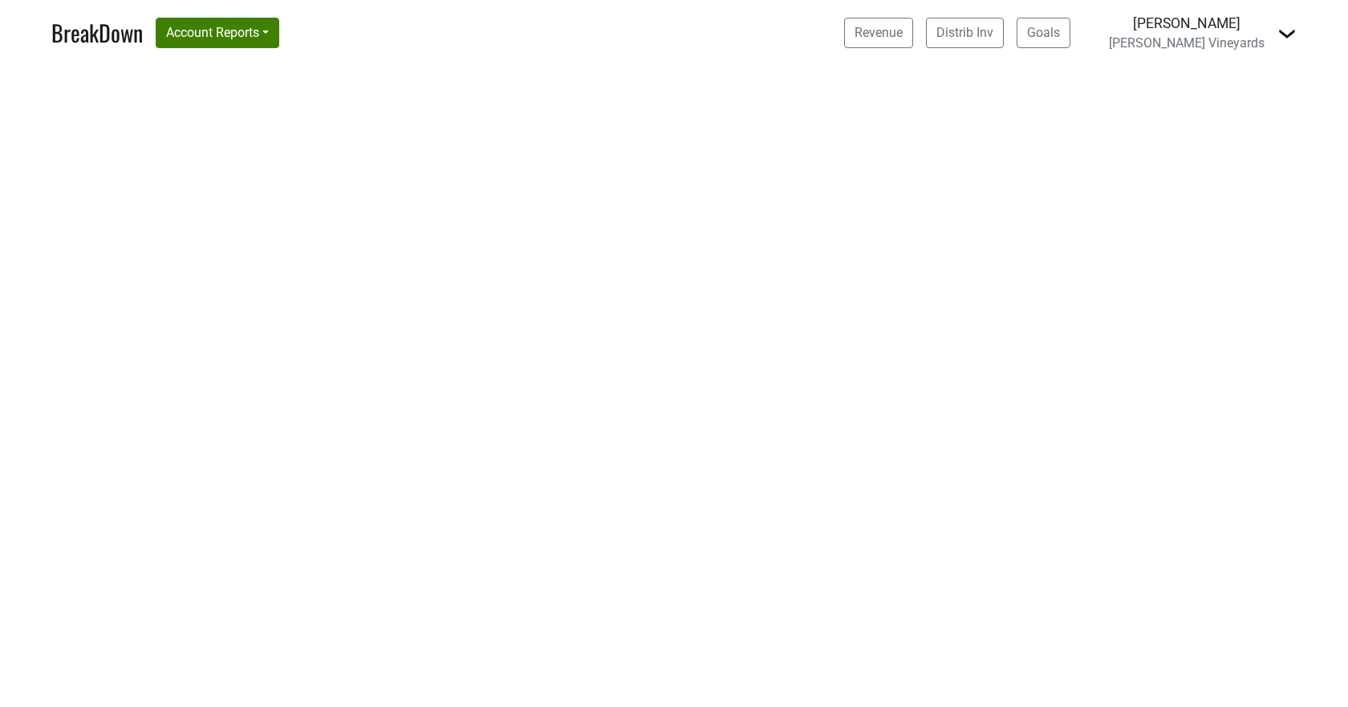
select select "CA"
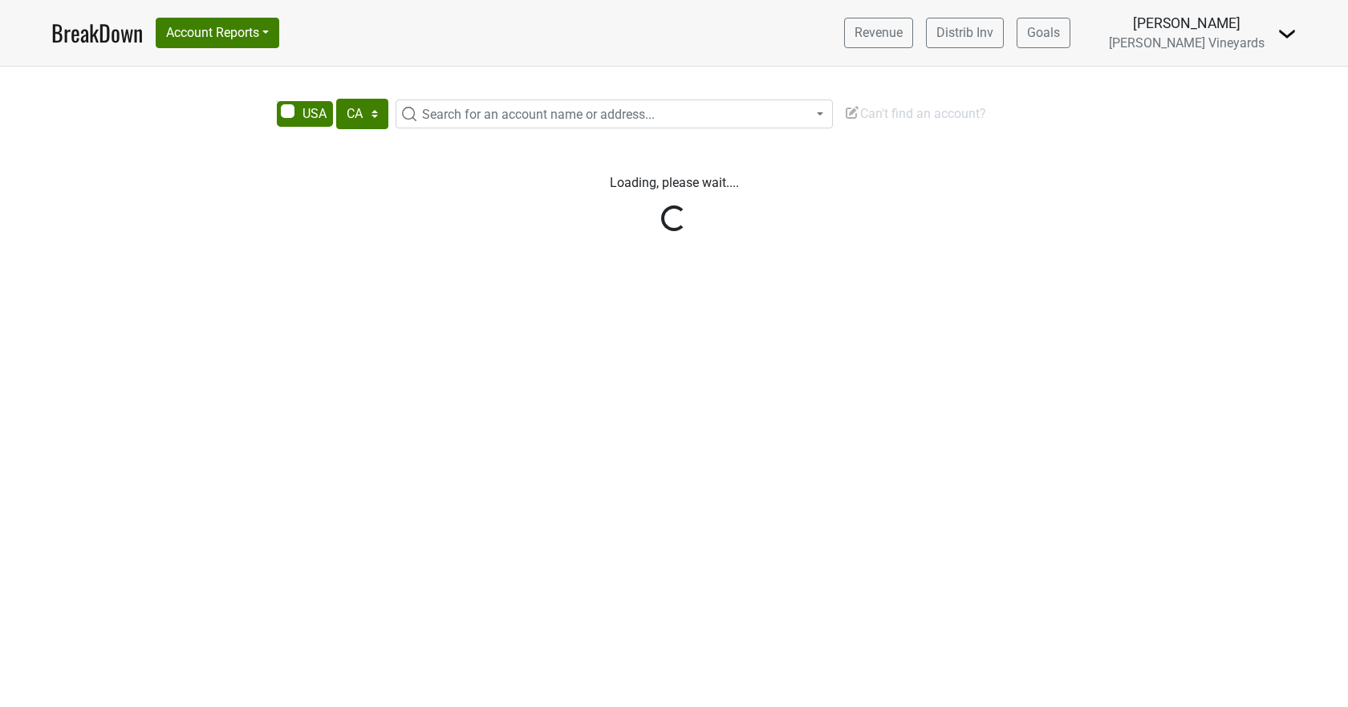
select select "CA"
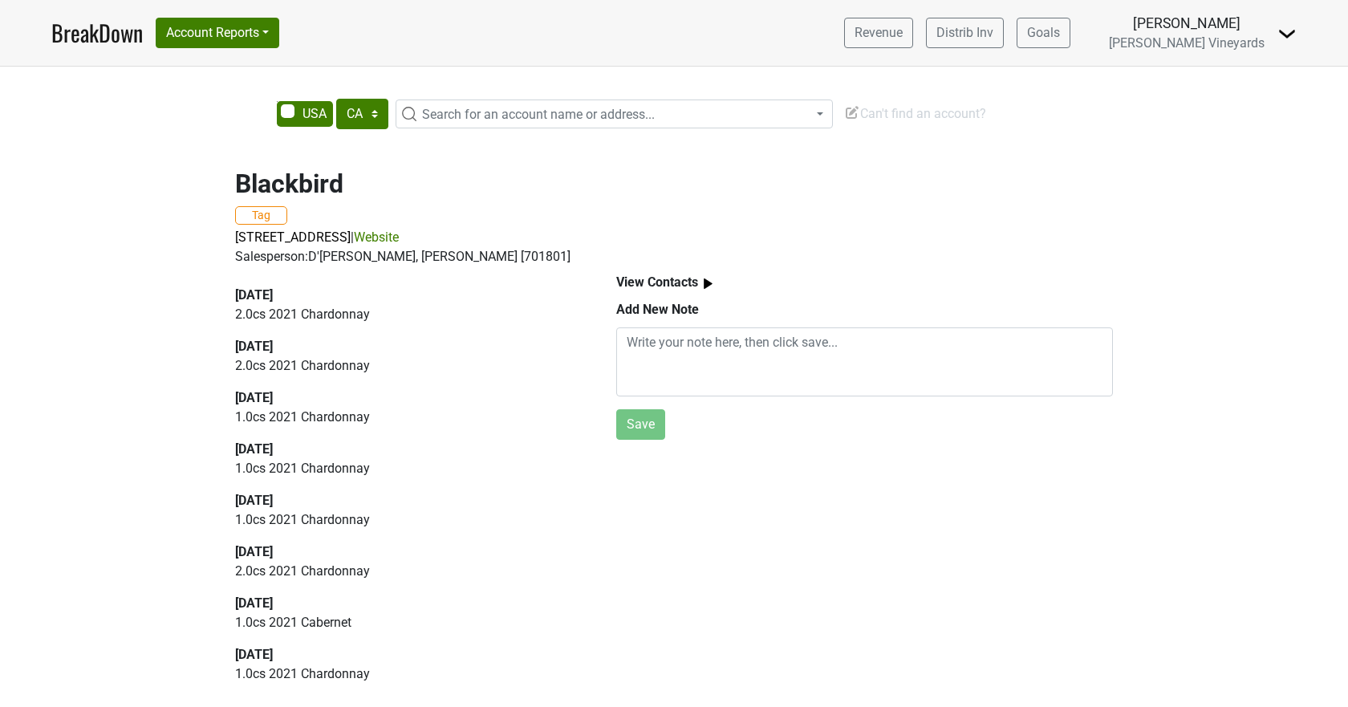
click at [399, 238] on link "Website" at bounding box center [376, 236] width 45 height 15
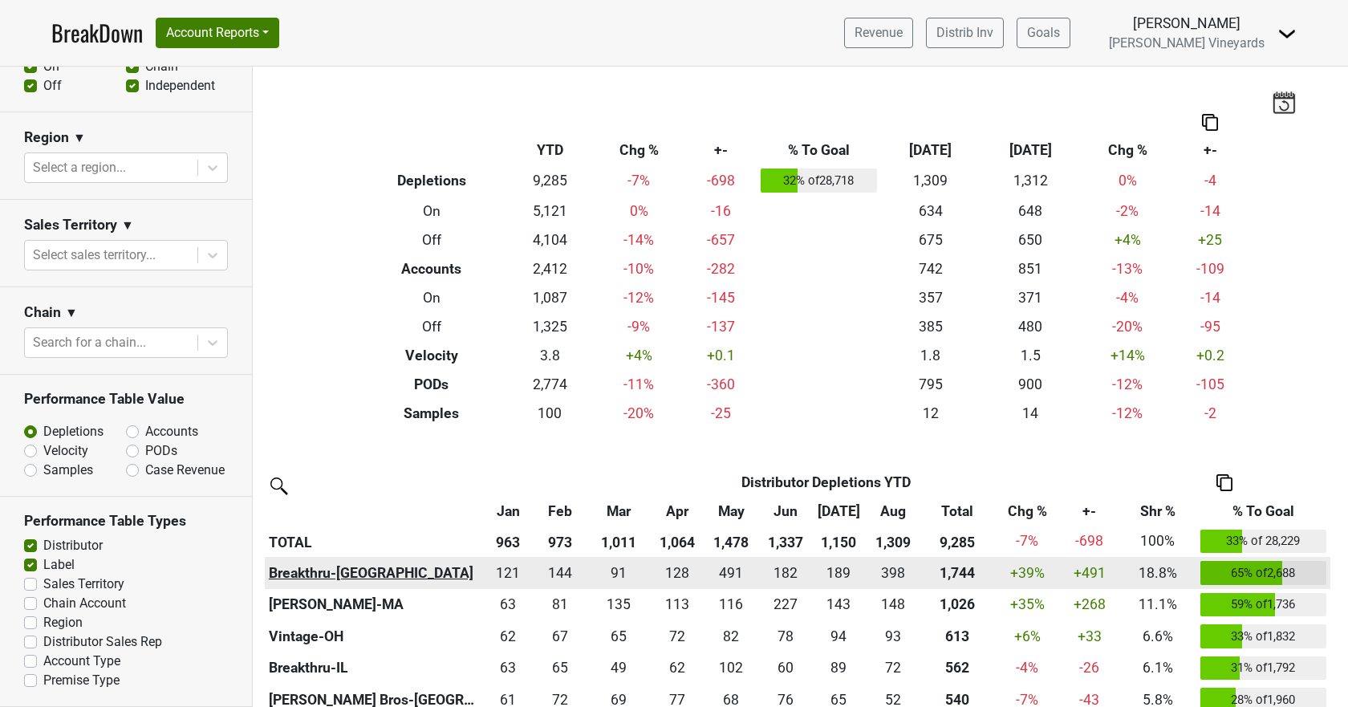
scroll to position [481, 0]
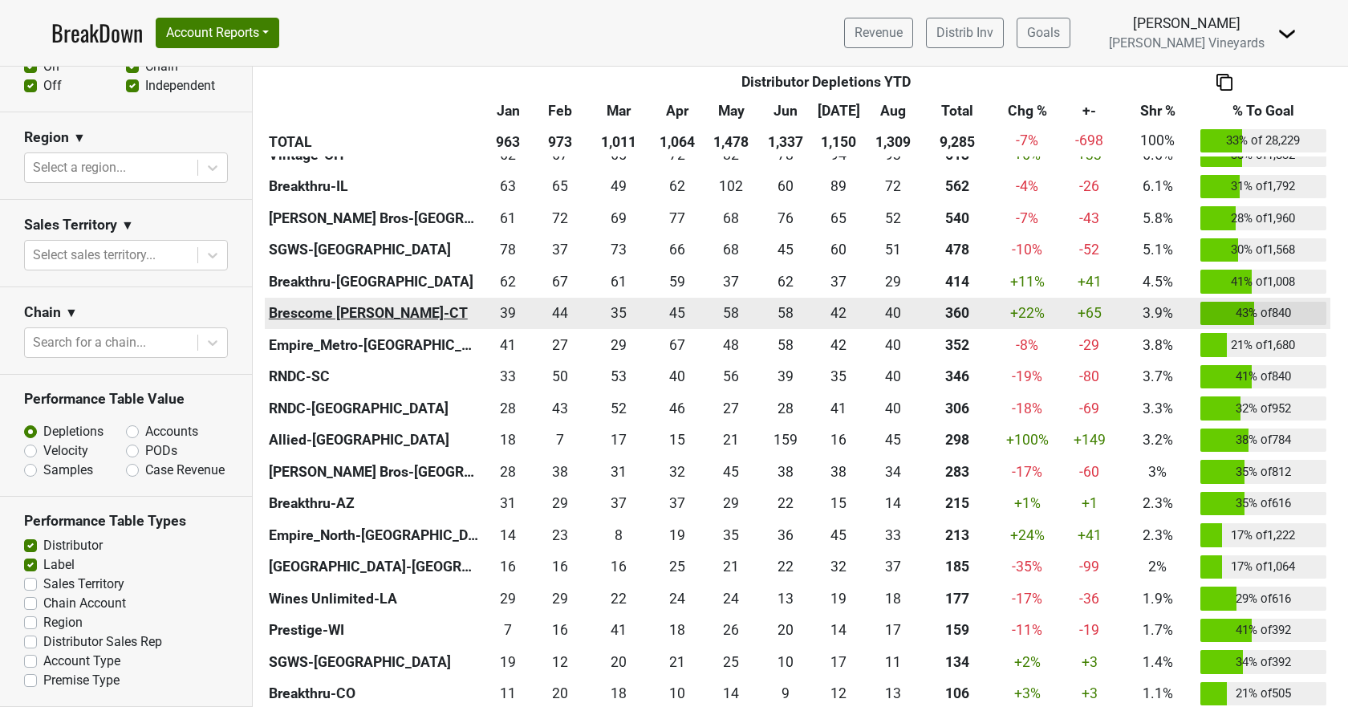
click at [309, 307] on th "Brescome [PERSON_NAME]-CT" at bounding box center [373, 314] width 217 height 32
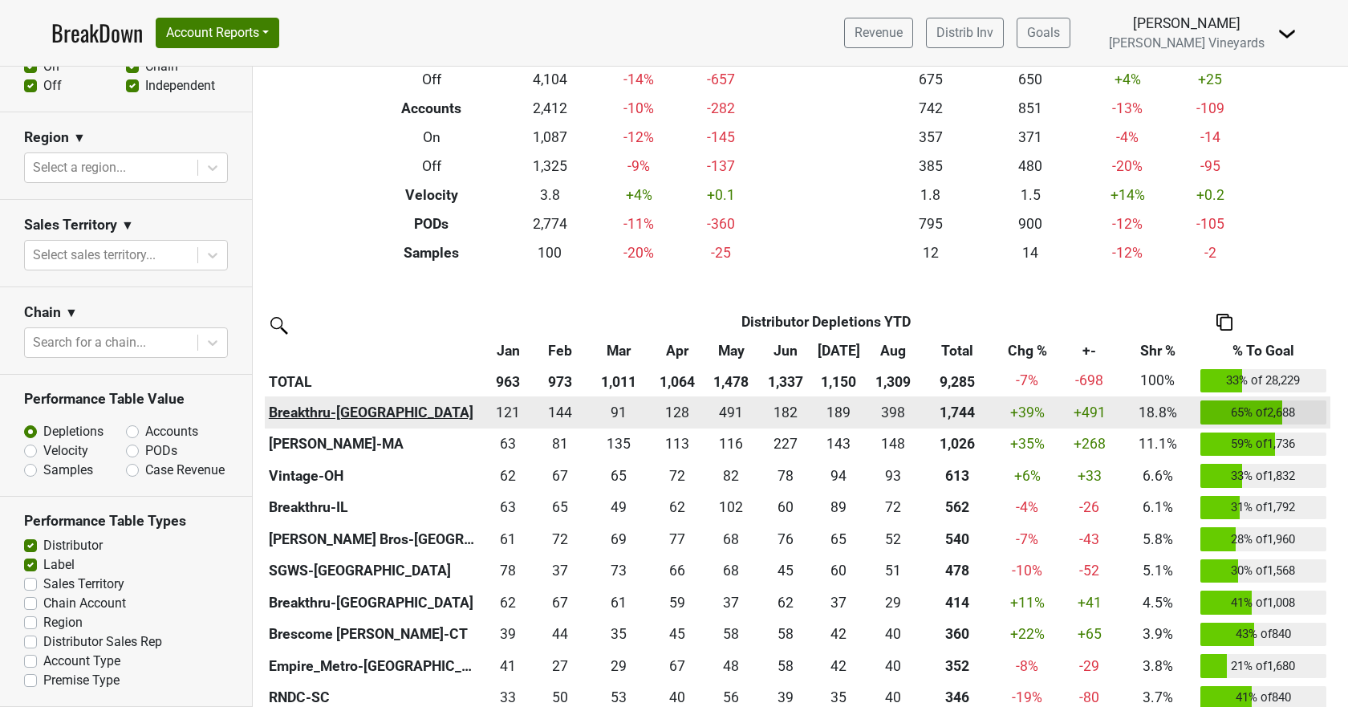
scroll to position [0, 0]
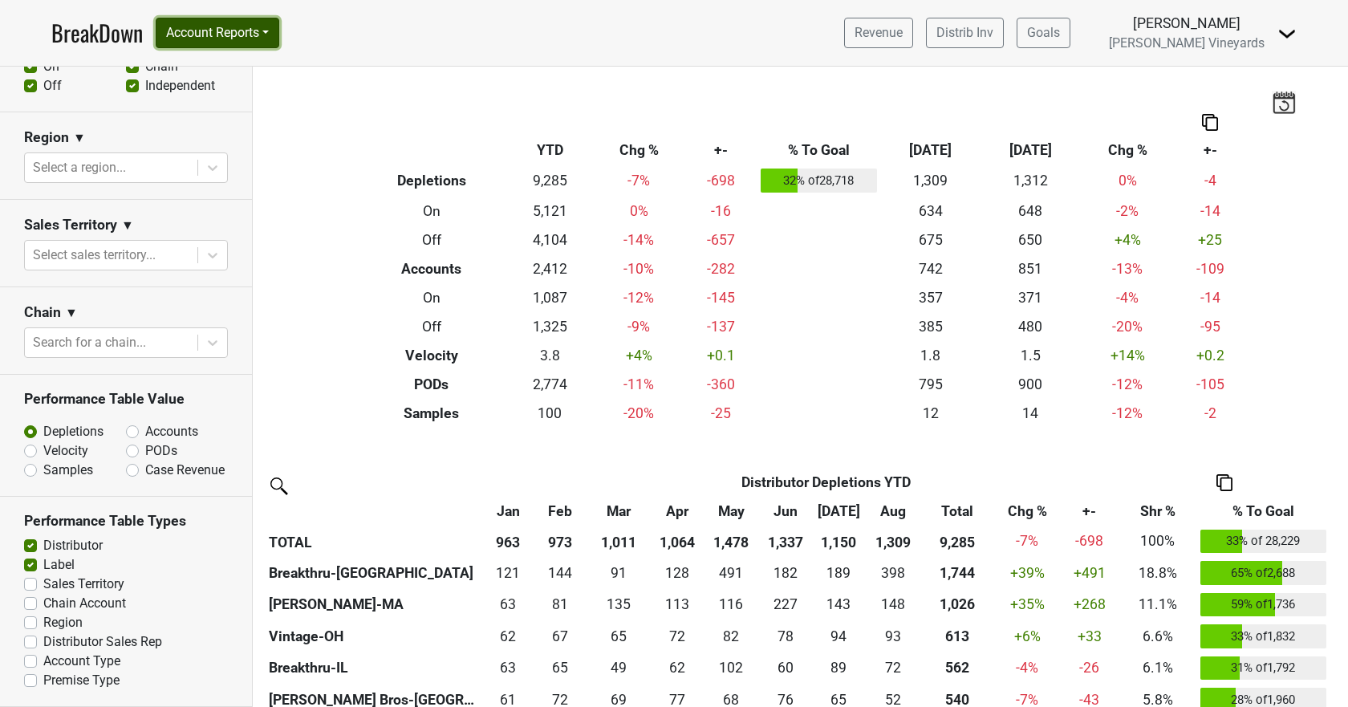
click at [203, 26] on button "Account Reports" at bounding box center [218, 33] width 124 height 30
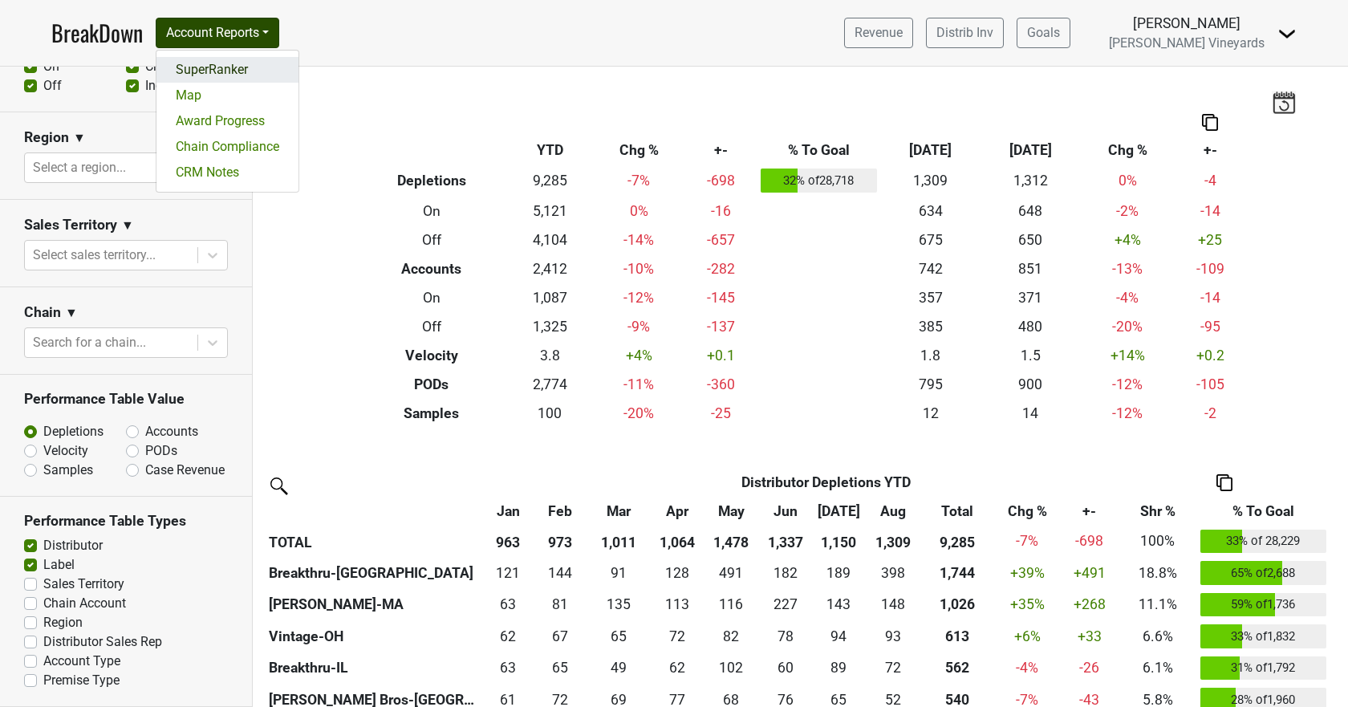
click at [201, 67] on link "SuperRanker" at bounding box center [227, 70] width 142 height 26
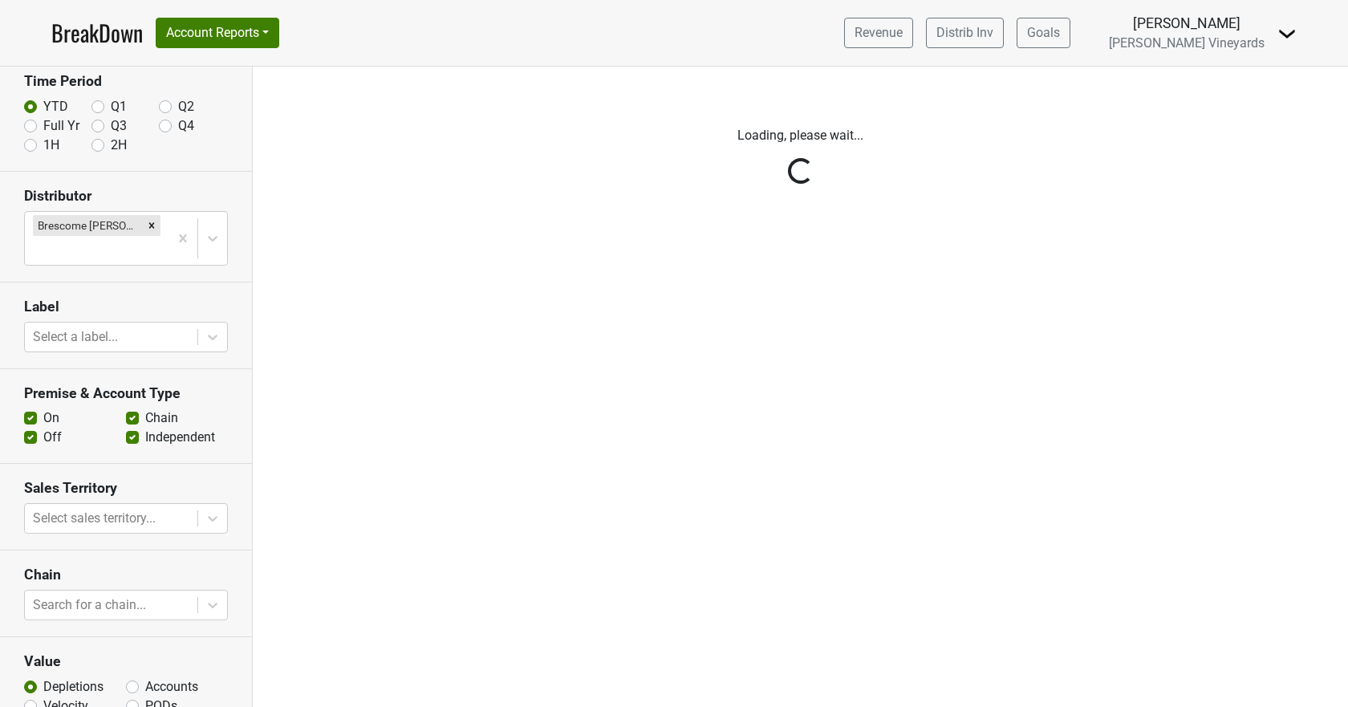
scroll to position [161, 0]
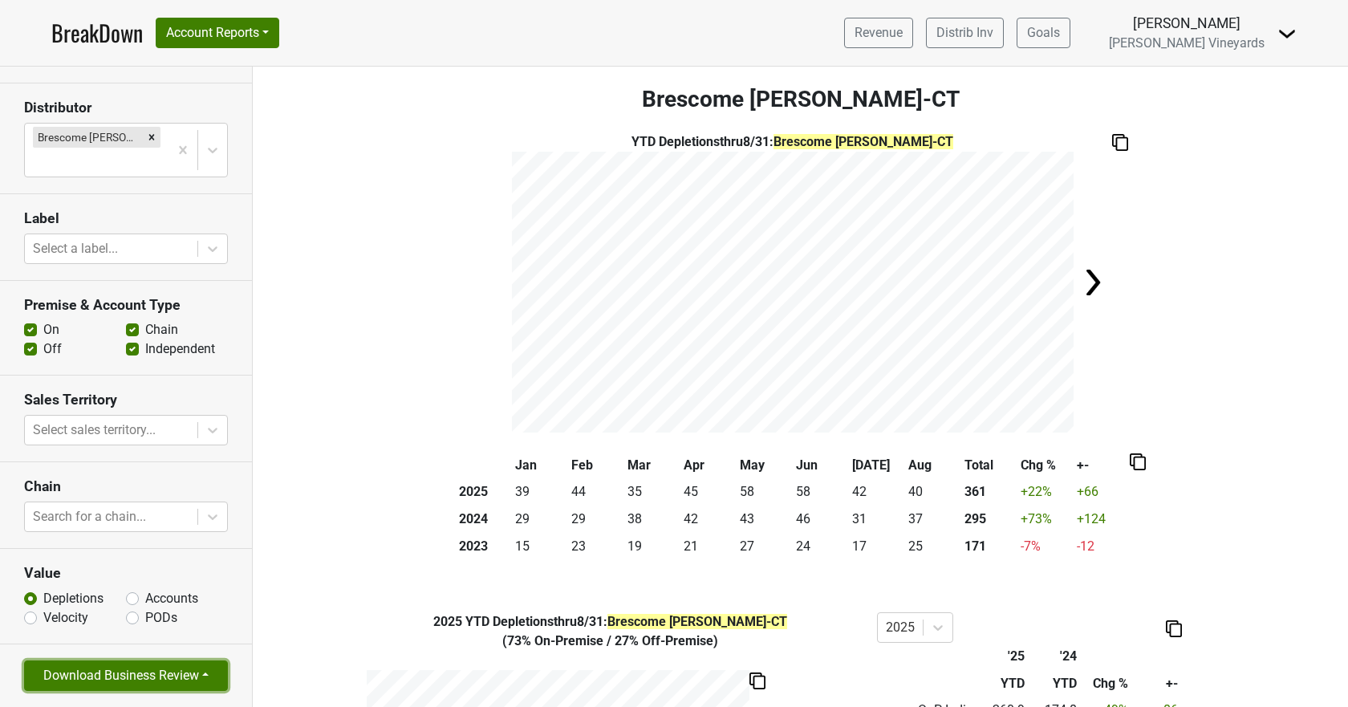
click at [115, 675] on button "Download Business Review" at bounding box center [126, 675] width 204 height 30
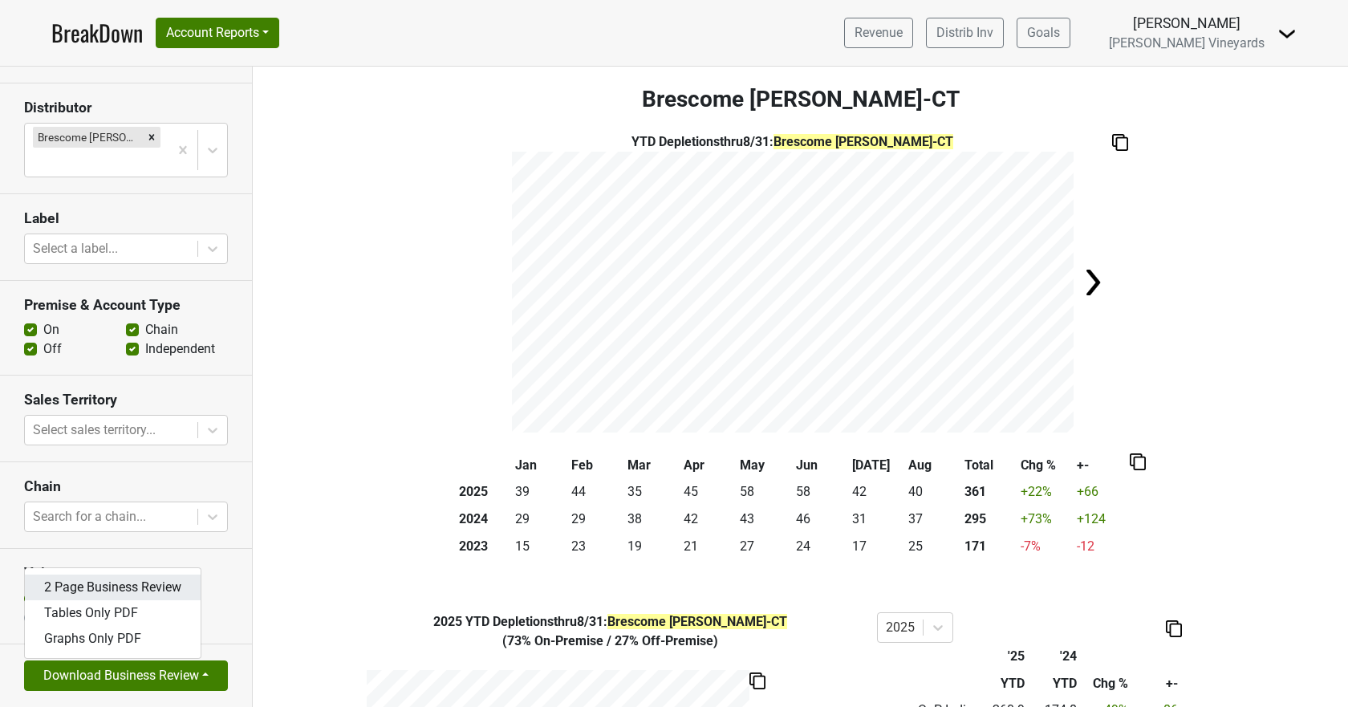
click at [155, 590] on link "2 Page Business Review" at bounding box center [113, 588] width 176 height 26
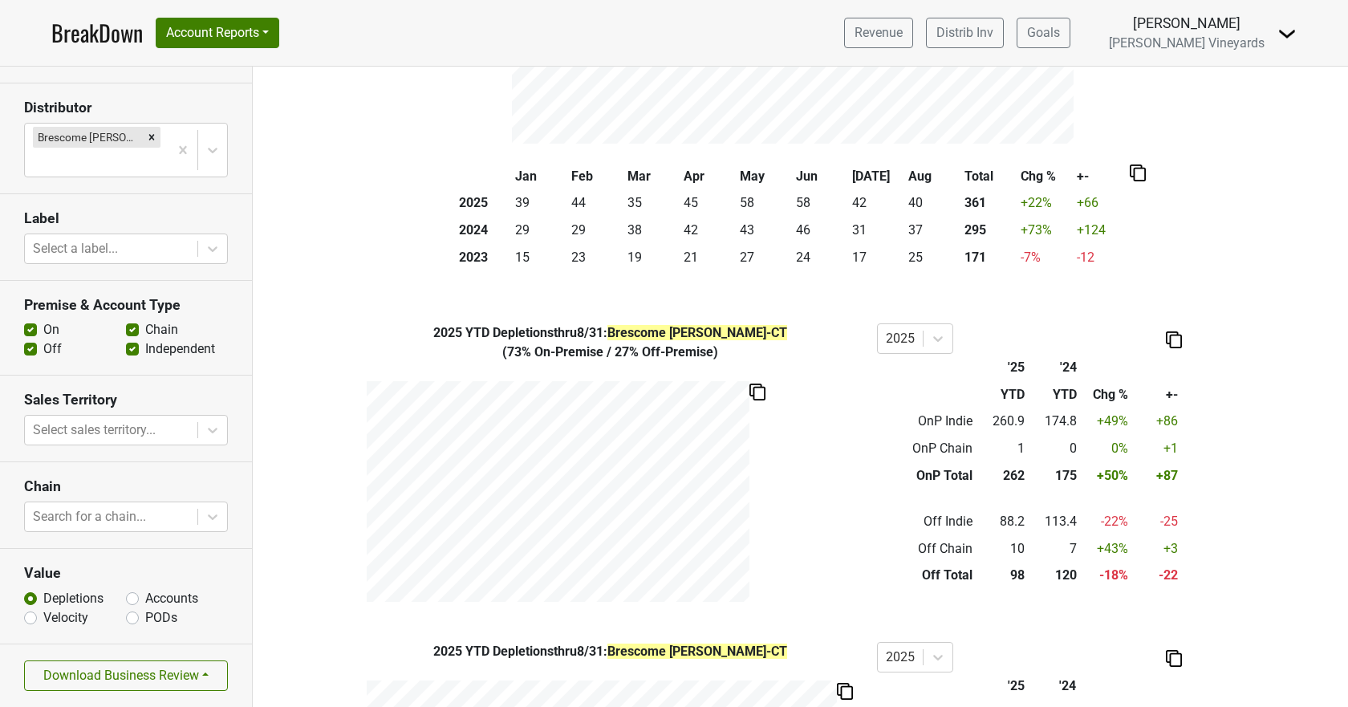
scroll to position [0, 0]
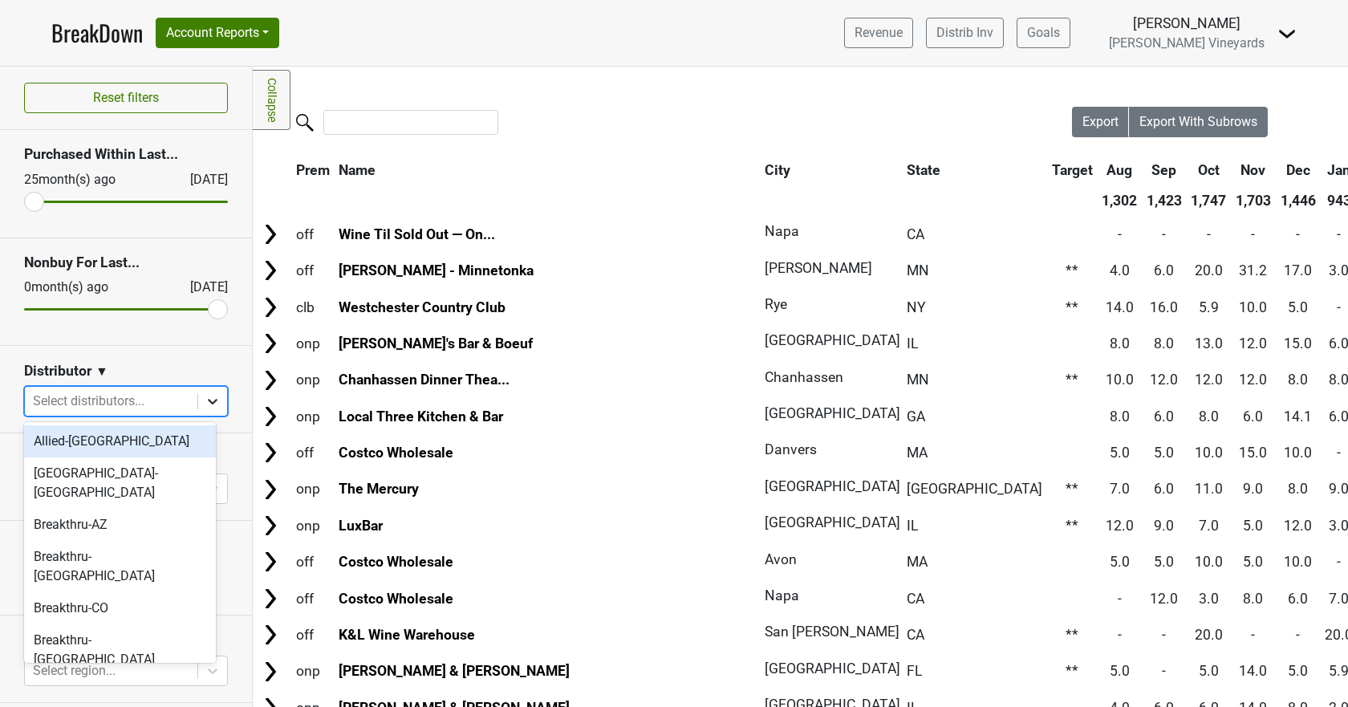
click at [205, 399] on icon at bounding box center [213, 401] width 16 height 16
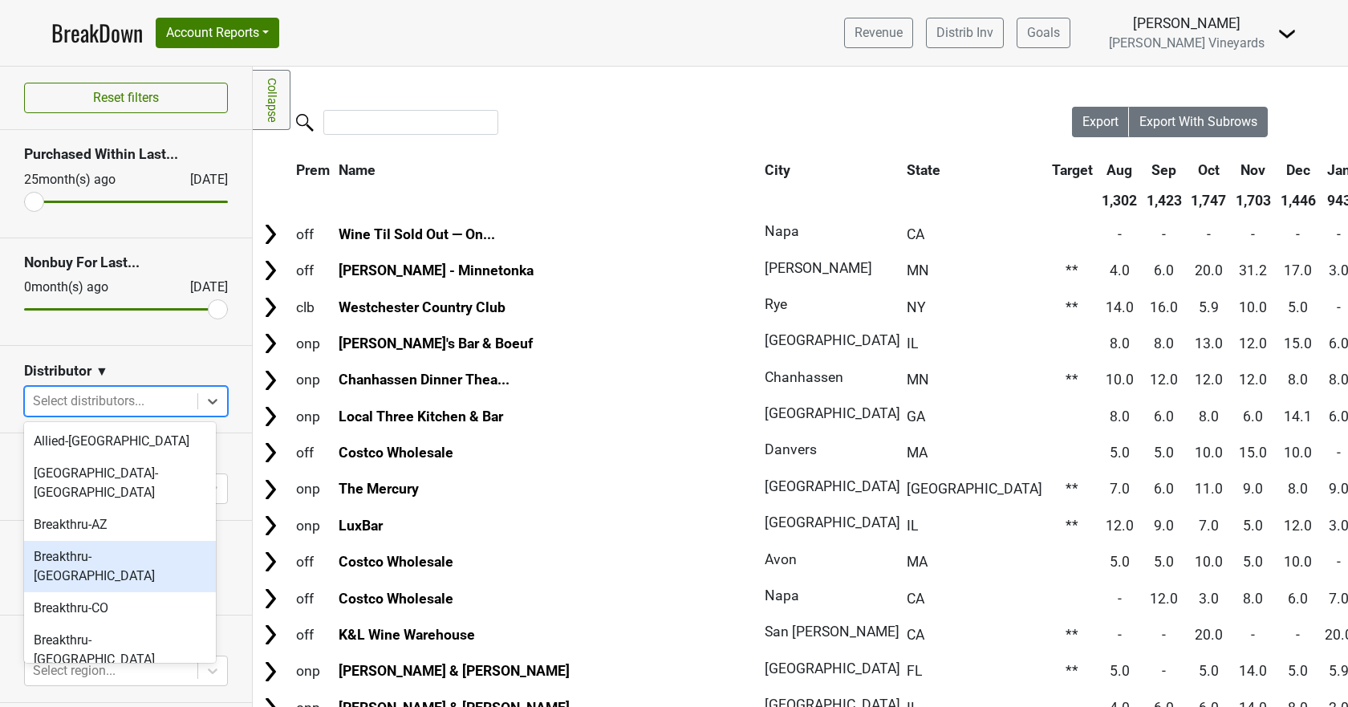
click at [123, 541] on div "Breakthru-[GEOGRAPHIC_DATA]" at bounding box center [120, 566] width 192 height 51
